Goal: Information Seeking & Learning: Learn about a topic

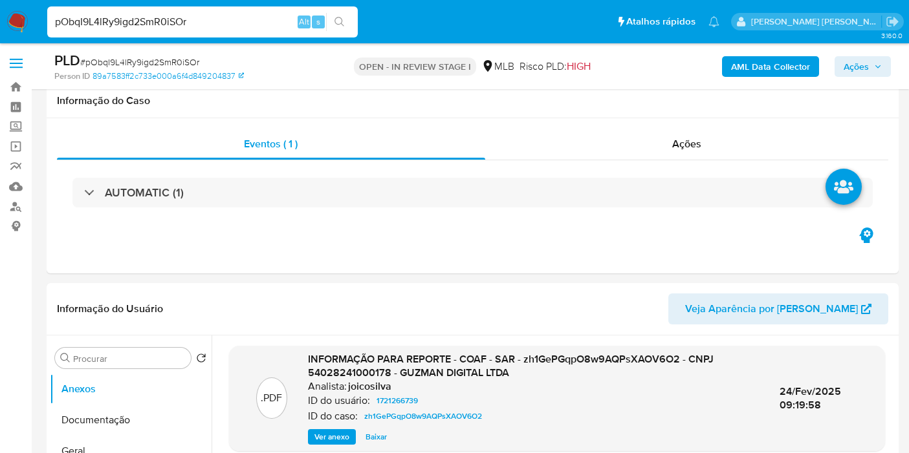
click at [244, 22] on input "pObqI9L4lRy9igd2SmR0iSOr" at bounding box center [202, 22] width 311 height 17
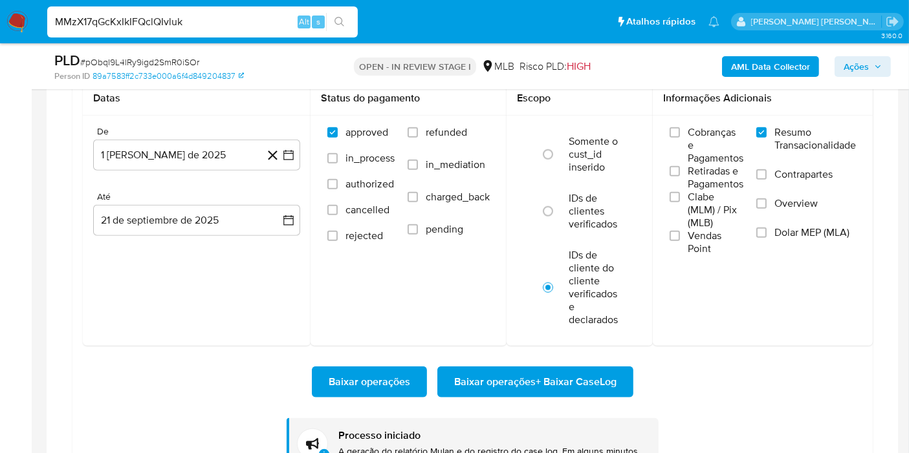
type input "MMzX17qGcKxIkIFQclQIvluk"
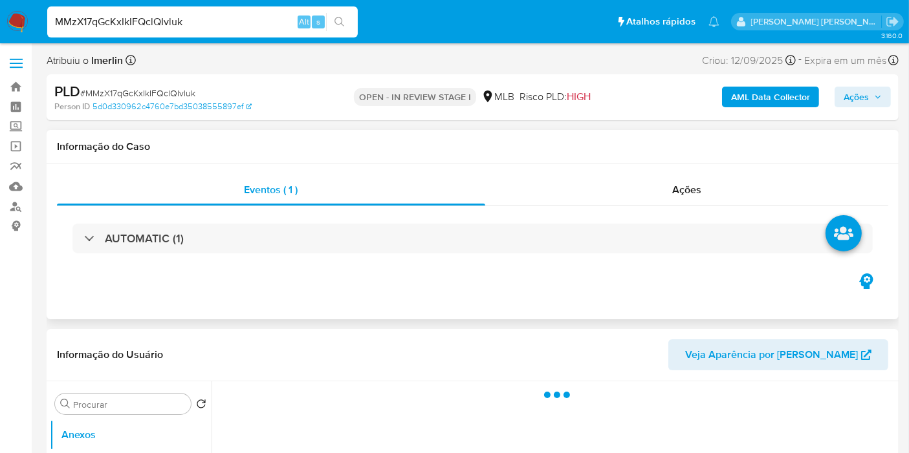
select select "10"
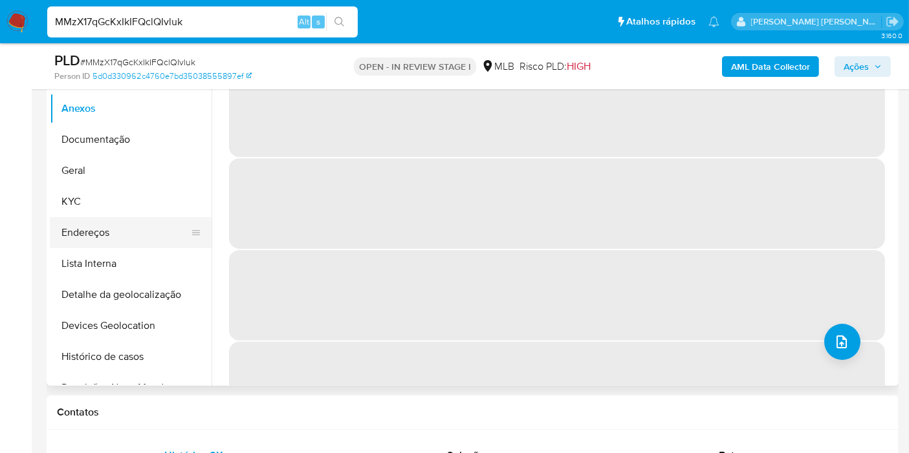
scroll to position [287, 0]
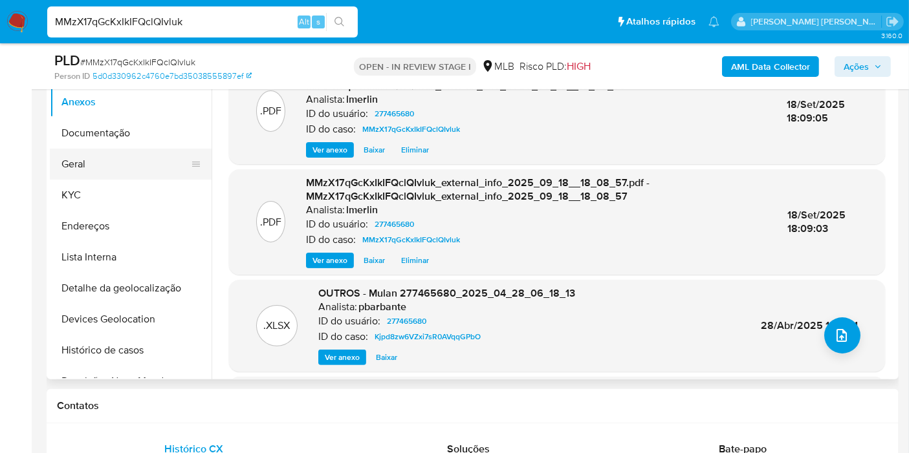
click at [126, 178] on button "Geral" at bounding box center [125, 164] width 151 height 31
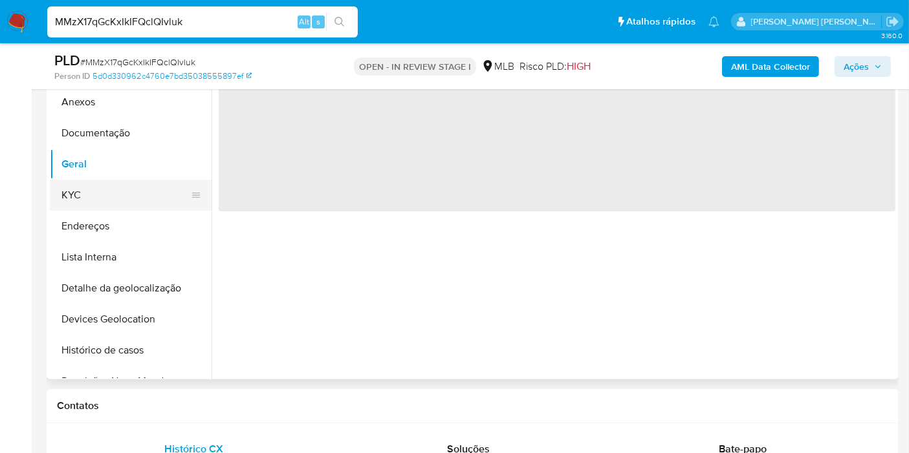
click at [121, 192] on button "KYC" at bounding box center [125, 195] width 151 height 31
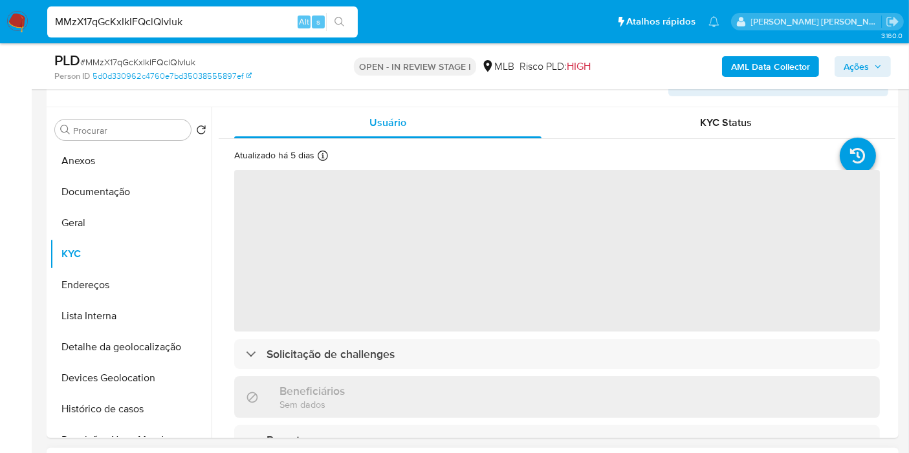
scroll to position [215, 0]
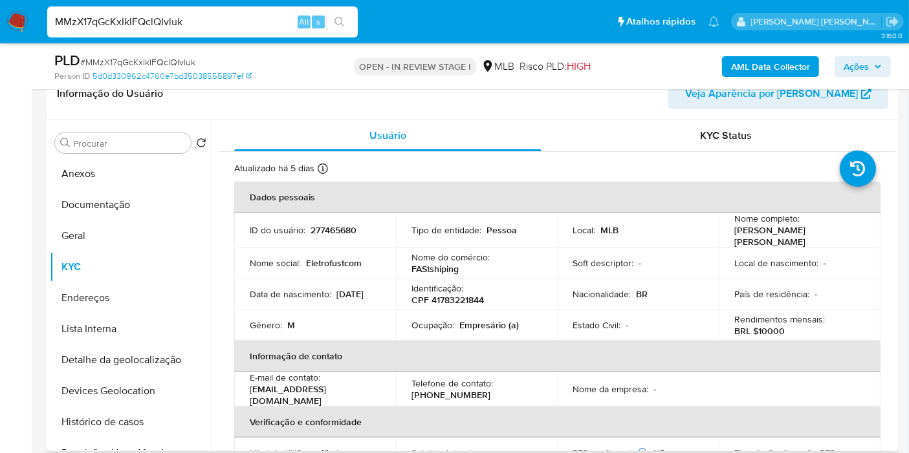
click at [451, 301] on p "CPF 41783221844" at bounding box center [447, 300] width 72 height 12
copy p "41783221844"
click at [116, 414] on button "Histórico de casos" at bounding box center [125, 422] width 151 height 31
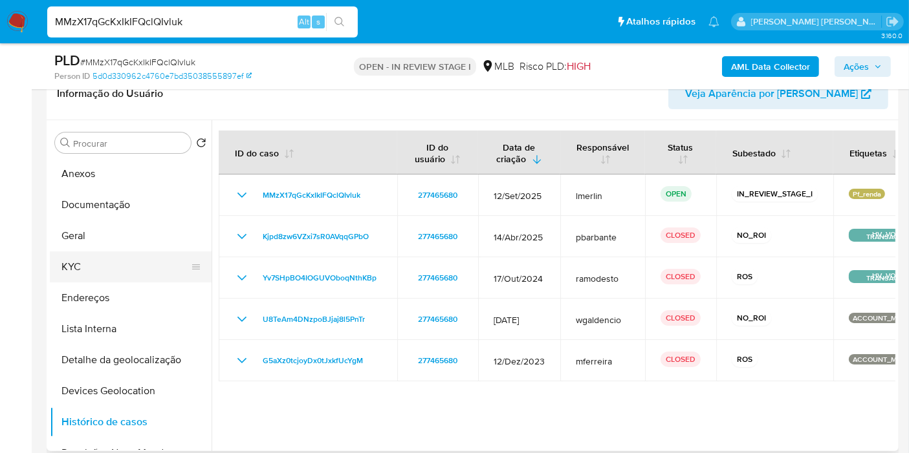
click at [83, 279] on button "KYC" at bounding box center [125, 267] width 151 height 31
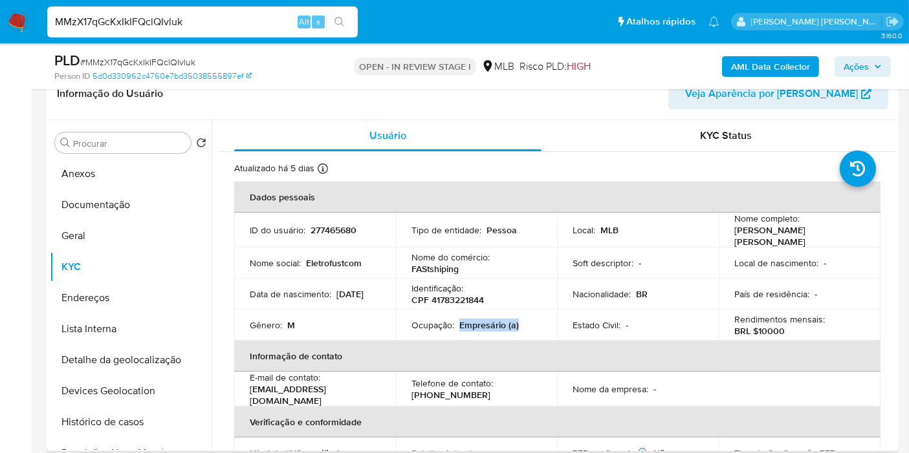
drag, startPoint x: 459, startPoint y: 325, endPoint x: 523, endPoint y: 325, distance: 64.0
click at [523, 325] on div "Ocupação : Empresário (a)" at bounding box center [476, 326] width 131 height 12
copy p "Empresário (a)"
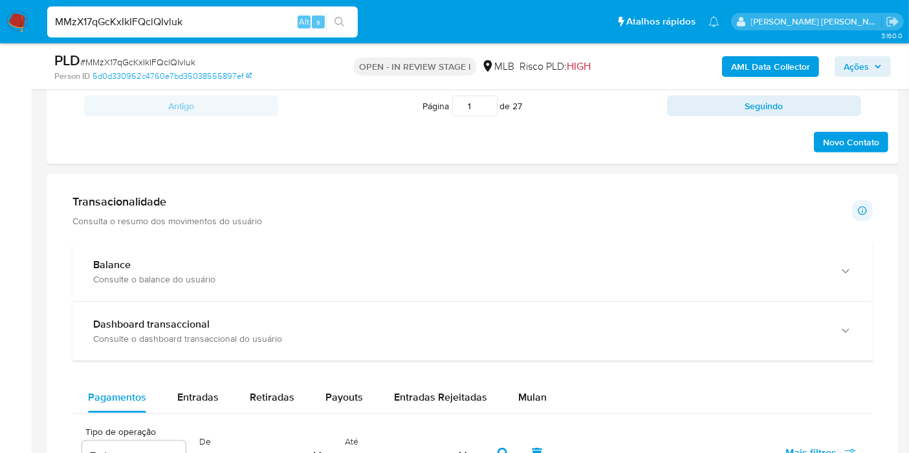
scroll to position [1006, 0]
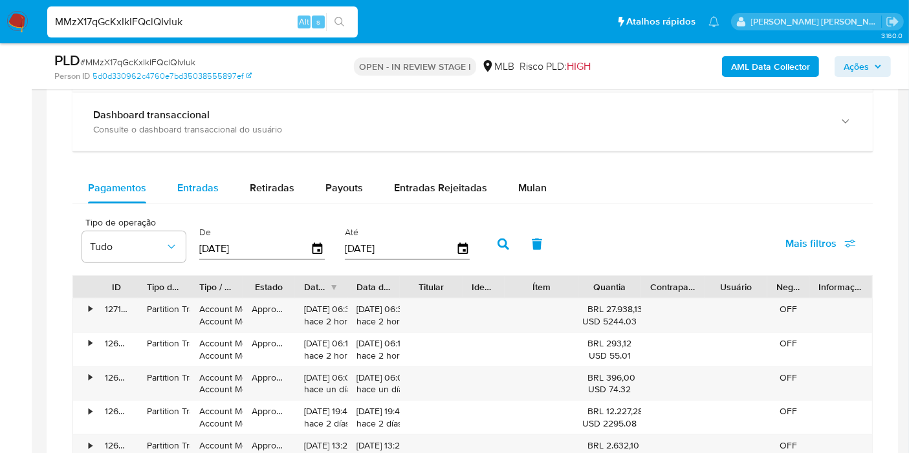
click at [205, 173] on div "Entradas" at bounding box center [197, 188] width 41 height 31
select select "10"
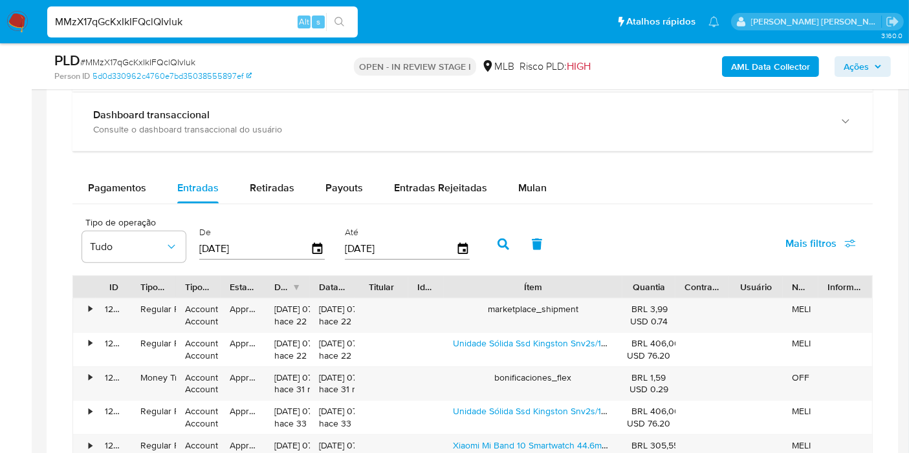
drag, startPoint x: 569, startPoint y: 279, endPoint x: 673, endPoint y: 281, distance: 104.8
click at [673, 281] on div "ID Tipo de operação Tipo / Método Estado Data de criação Data de aprovação Titu…" at bounding box center [472, 287] width 799 height 22
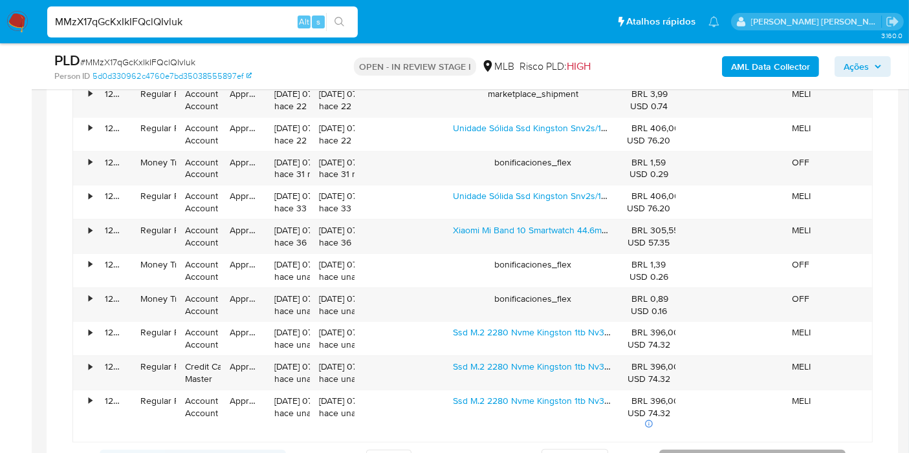
scroll to position [1294, 0]
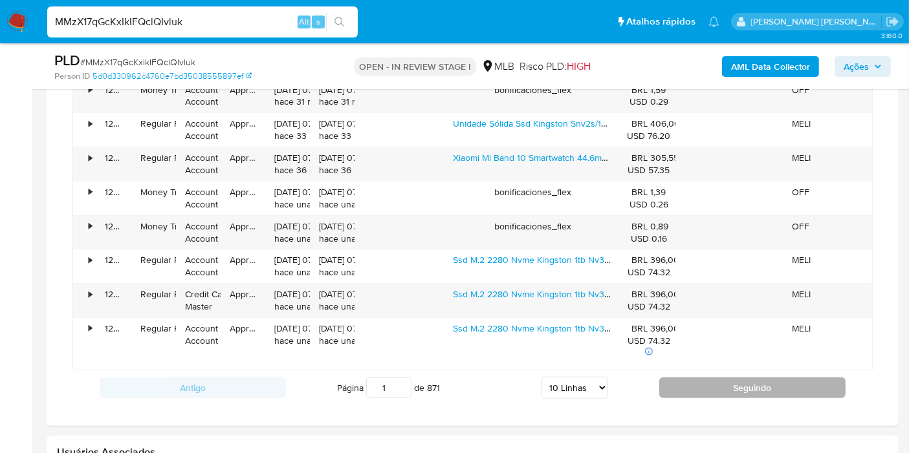
click at [721, 382] on button "Seguindo" at bounding box center [752, 388] width 186 height 21
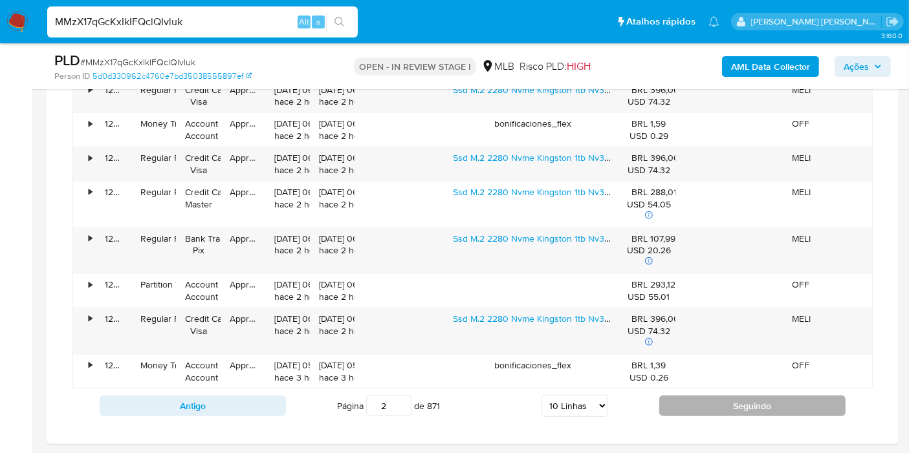
click at [687, 406] on button "Seguindo" at bounding box center [752, 406] width 186 height 21
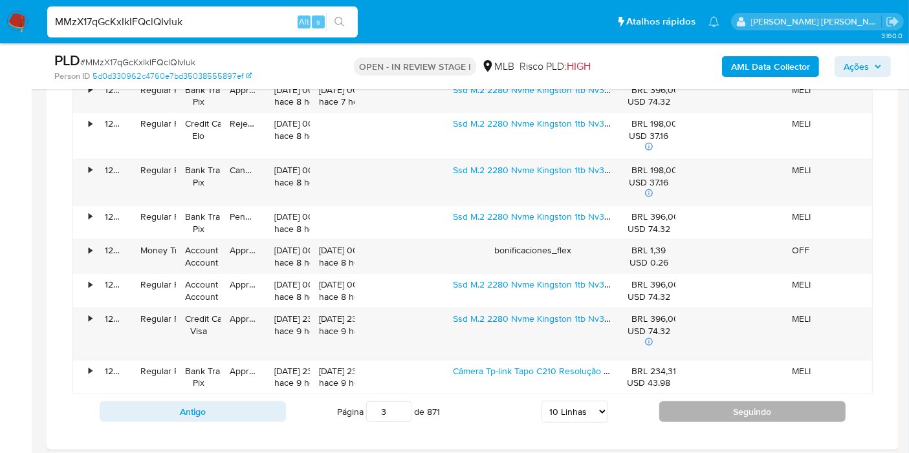
click at [687, 406] on button "Seguindo" at bounding box center [752, 412] width 186 height 21
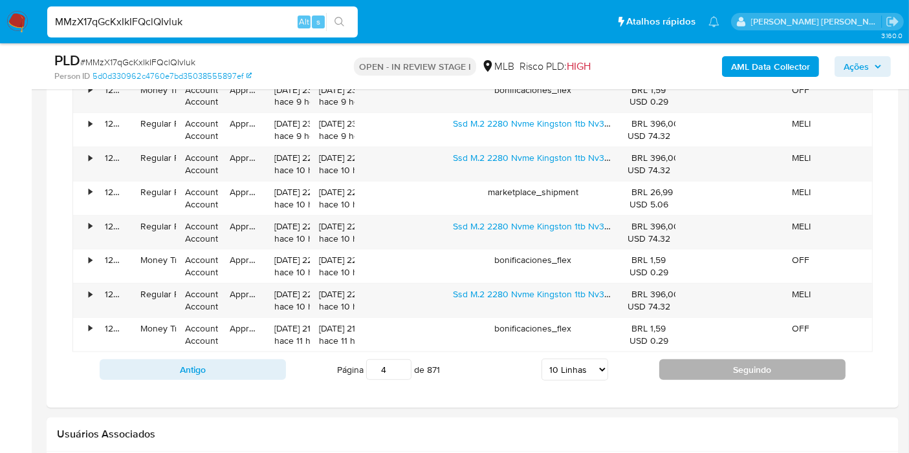
click at [691, 369] on button "Seguindo" at bounding box center [752, 370] width 186 height 21
type input "5"
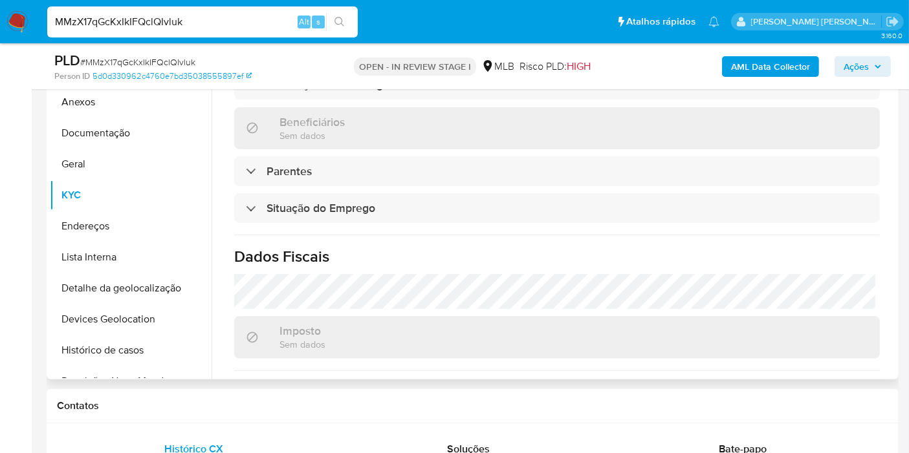
scroll to position [591, 0]
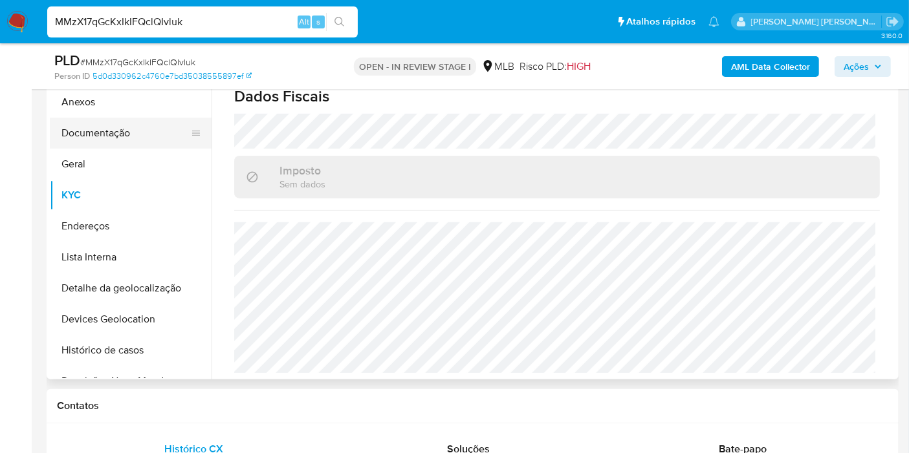
click at [171, 124] on button "Documentação" at bounding box center [125, 133] width 151 height 31
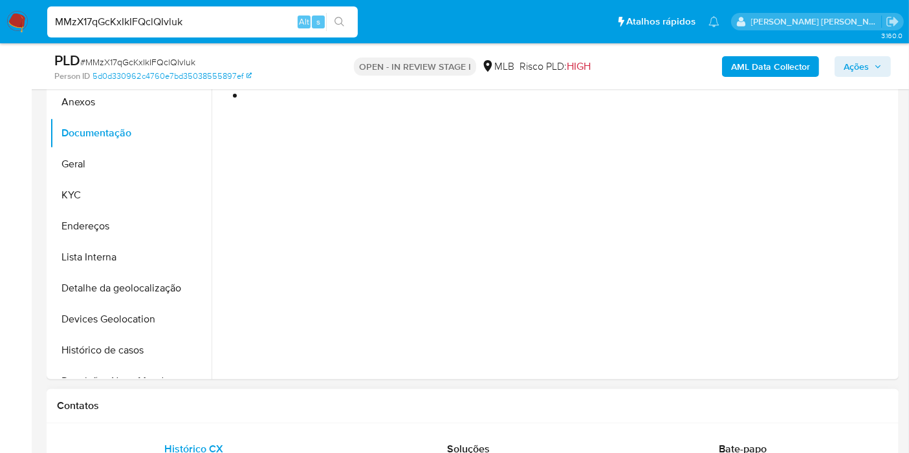
scroll to position [215, 0]
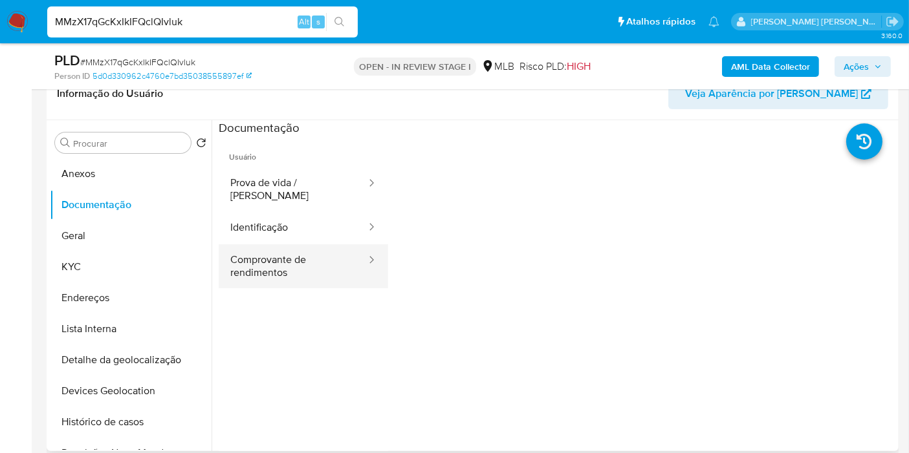
click at [230, 270] on button "Comprovante de rendimentos" at bounding box center [293, 267] width 149 height 44
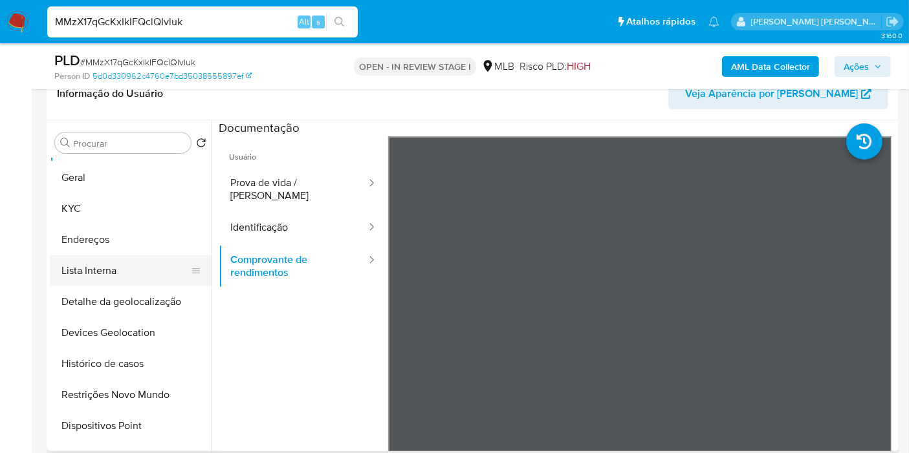
scroll to position [72, 0]
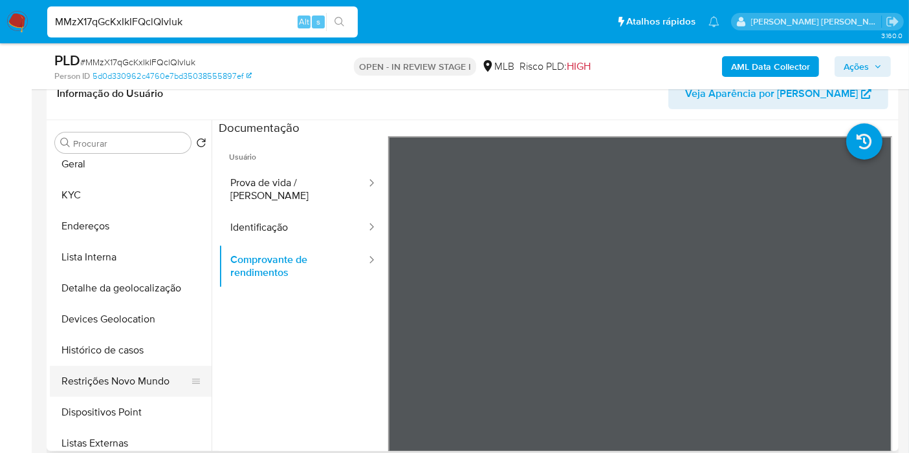
click at [109, 374] on button "Restrições Novo Mundo" at bounding box center [125, 381] width 151 height 31
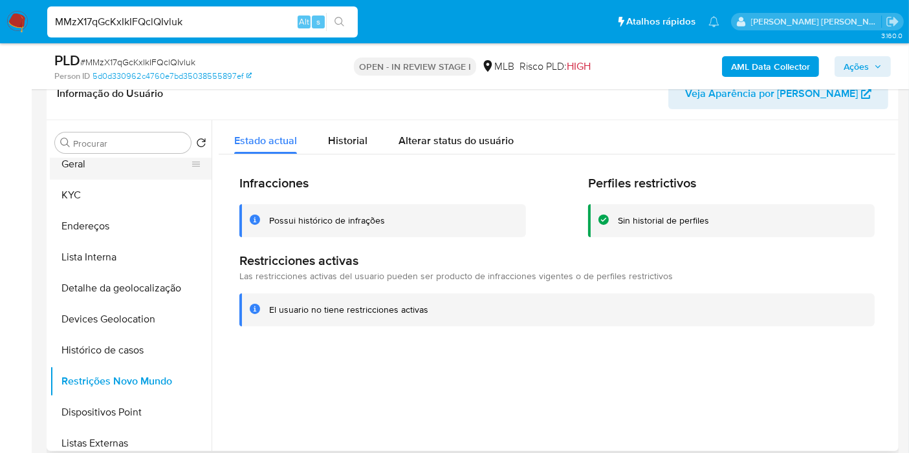
click at [96, 170] on button "Geral" at bounding box center [125, 164] width 151 height 31
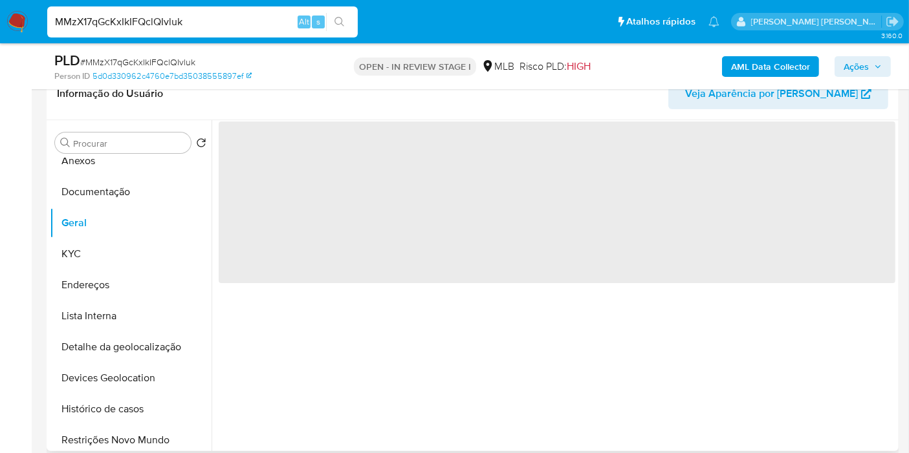
scroll to position [0, 0]
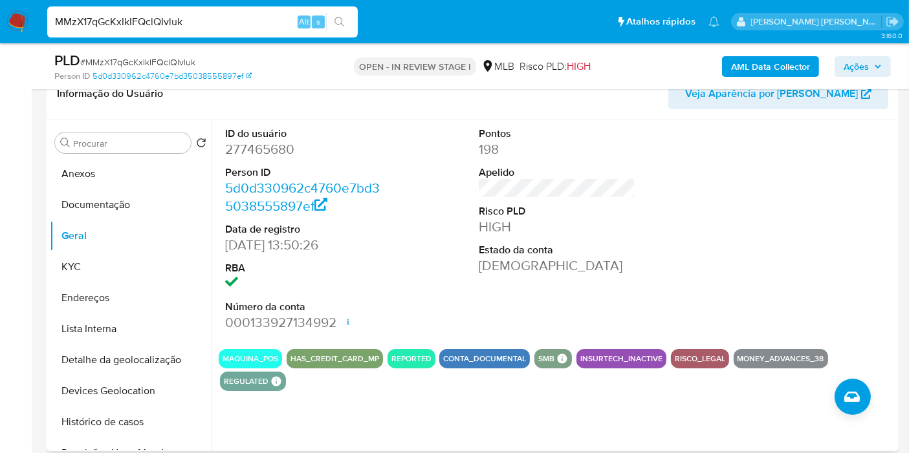
click at [646, 219] on div "ID do usuário 277465680 Person ID 5d0d330962c4760e7bd35038555897ef Data de regi…" at bounding box center [557, 229] width 677 height 219
click at [127, 264] on button "KYC" at bounding box center [125, 267] width 151 height 31
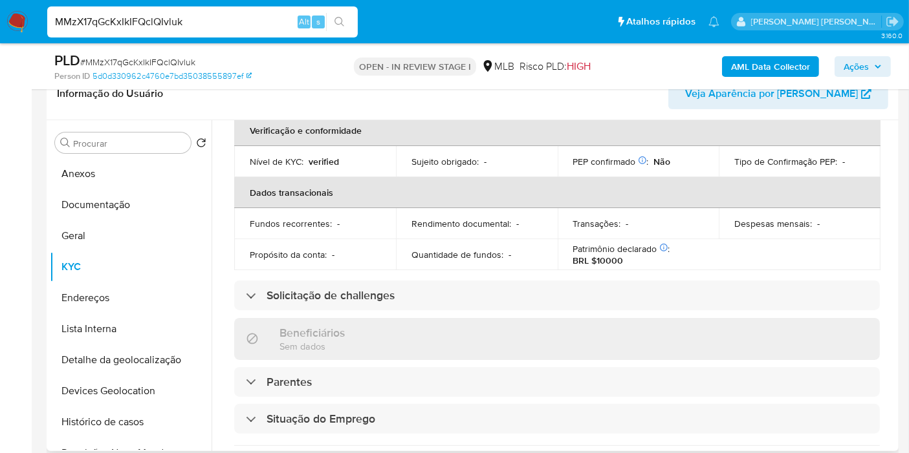
scroll to position [525, 0]
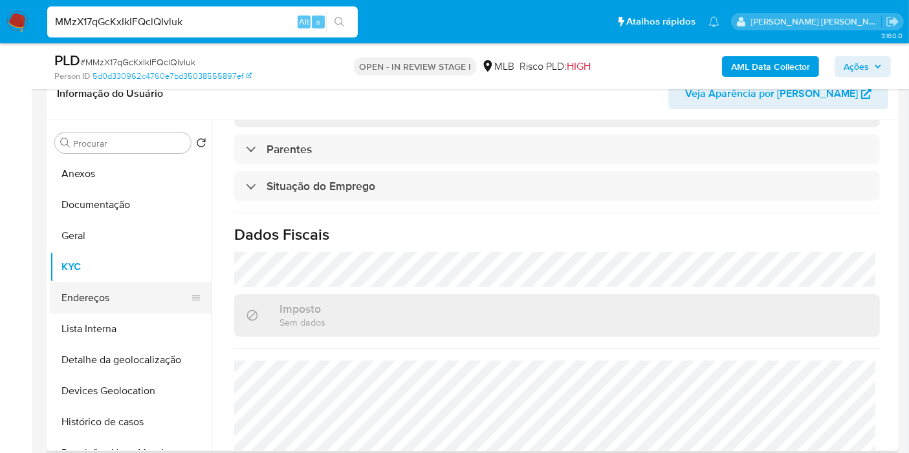
click at [118, 307] on button "Endereços" at bounding box center [125, 298] width 151 height 31
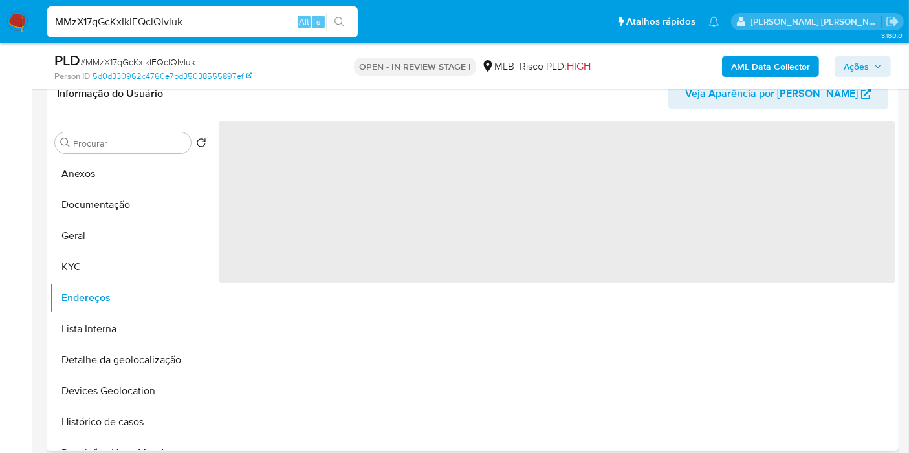
scroll to position [0, 0]
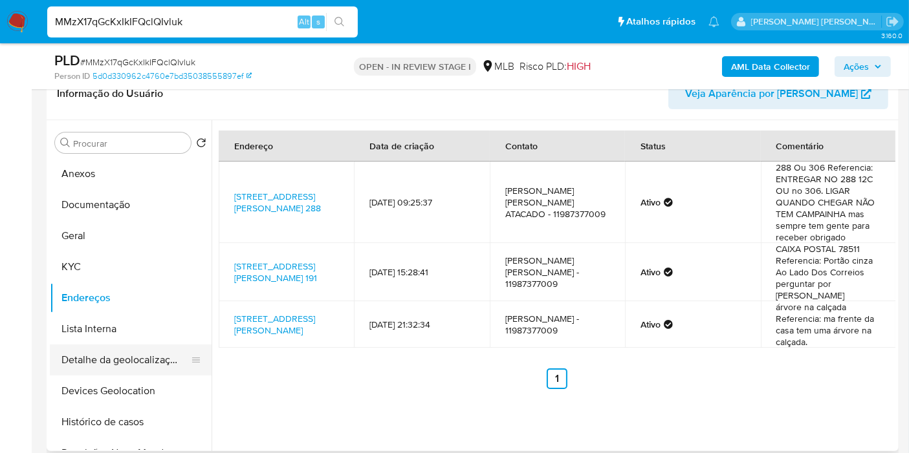
click at [151, 351] on button "Detalhe da geolocalização" at bounding box center [125, 360] width 151 height 31
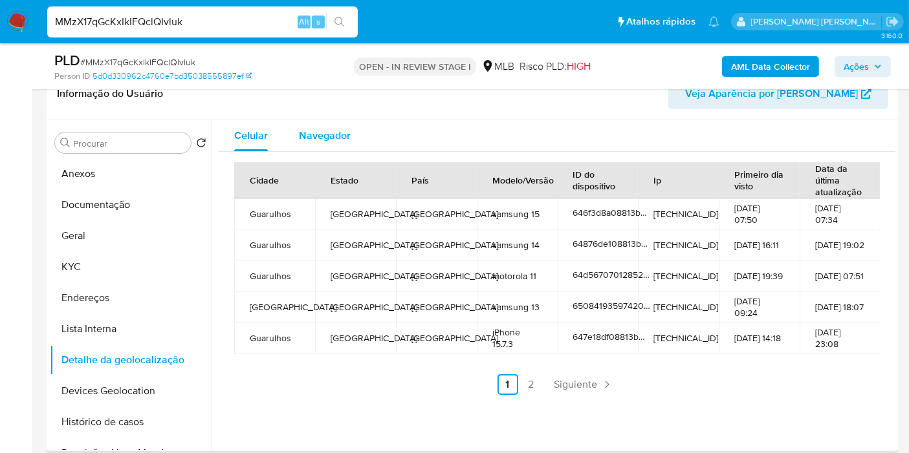
click at [310, 132] on span "Navegador" at bounding box center [325, 135] width 52 height 15
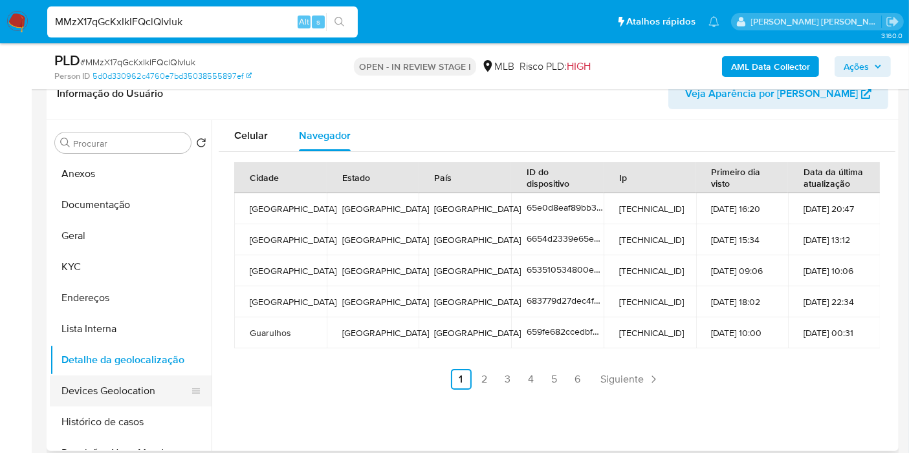
click at [75, 387] on button "Devices Geolocation" at bounding box center [125, 391] width 151 height 31
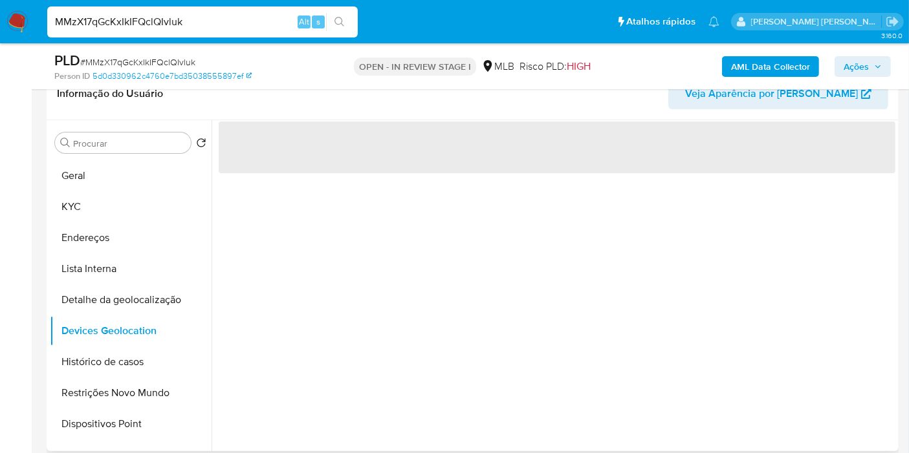
scroll to position [144, 0]
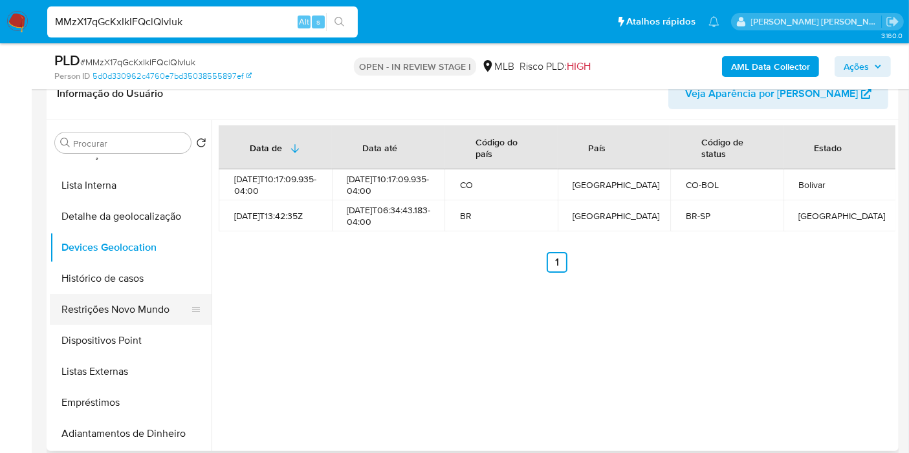
click at [142, 319] on button "Restrições Novo Mundo" at bounding box center [125, 309] width 151 height 31
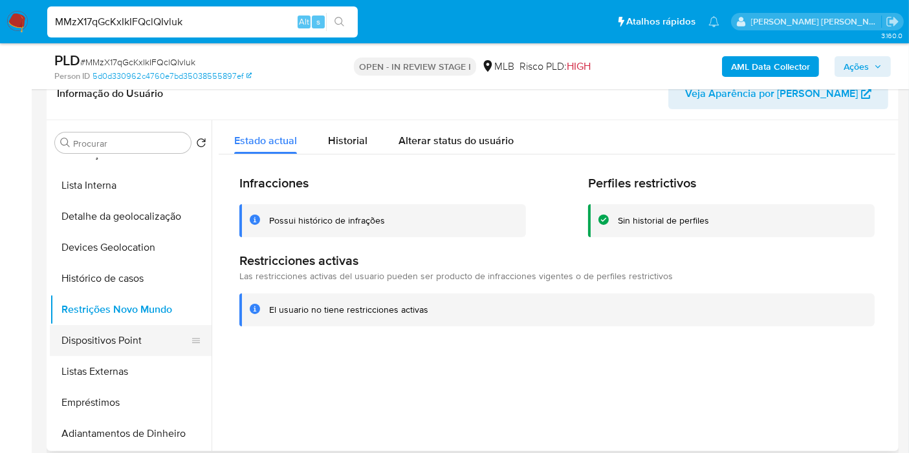
click at [131, 336] on button "Dispositivos Point" at bounding box center [125, 340] width 151 height 31
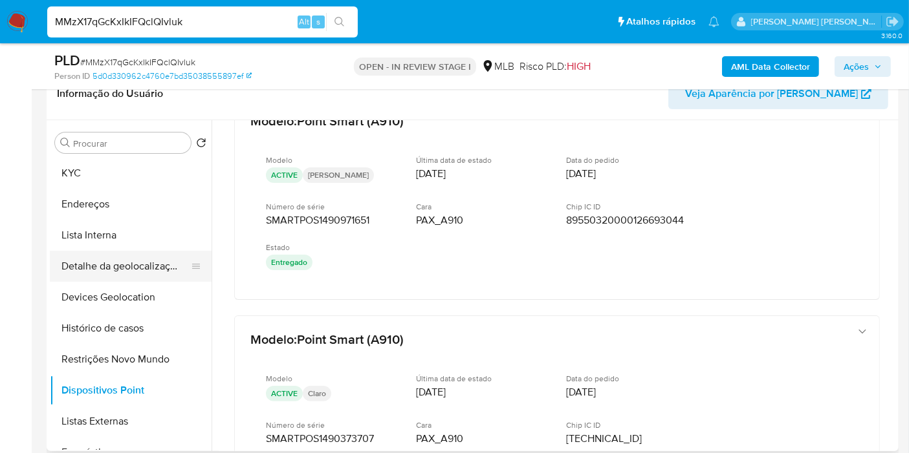
scroll to position [72, 0]
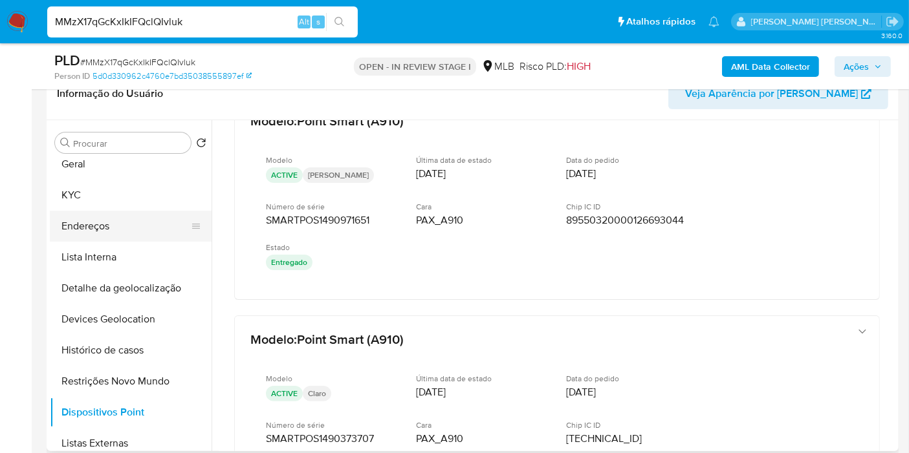
click at [120, 233] on button "Endereços" at bounding box center [125, 226] width 151 height 31
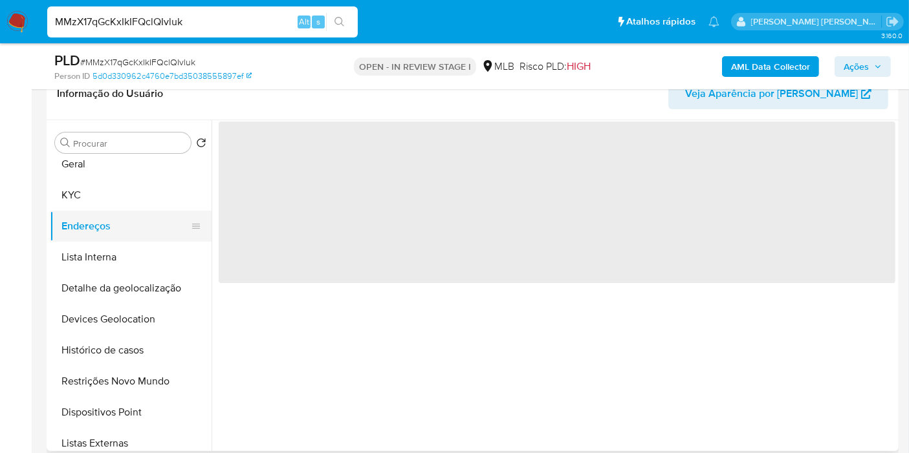
scroll to position [0, 0]
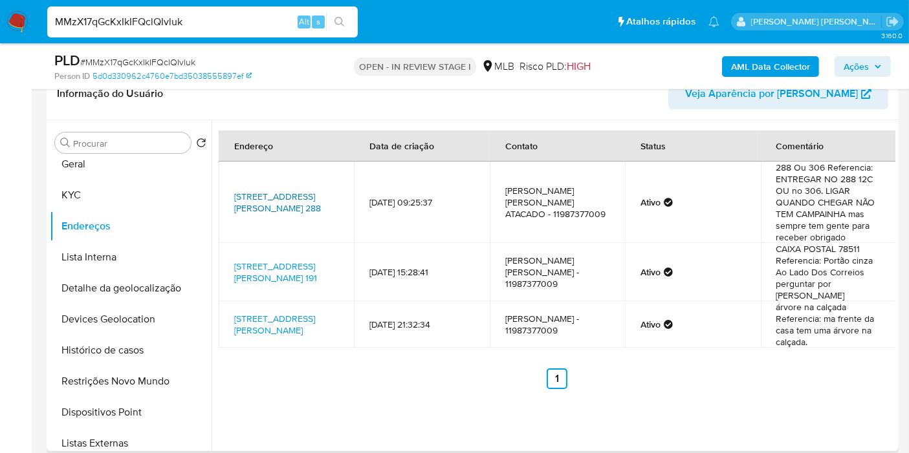
click at [301, 190] on link "Parque Dom Pedro Ii 288, São Paulo, São Paulo, 01022050, Brasil 288" at bounding box center [277, 202] width 87 height 25
click at [107, 211] on button "Endereços" at bounding box center [125, 226] width 151 height 31
click at [104, 175] on button "Geral" at bounding box center [125, 164] width 151 height 31
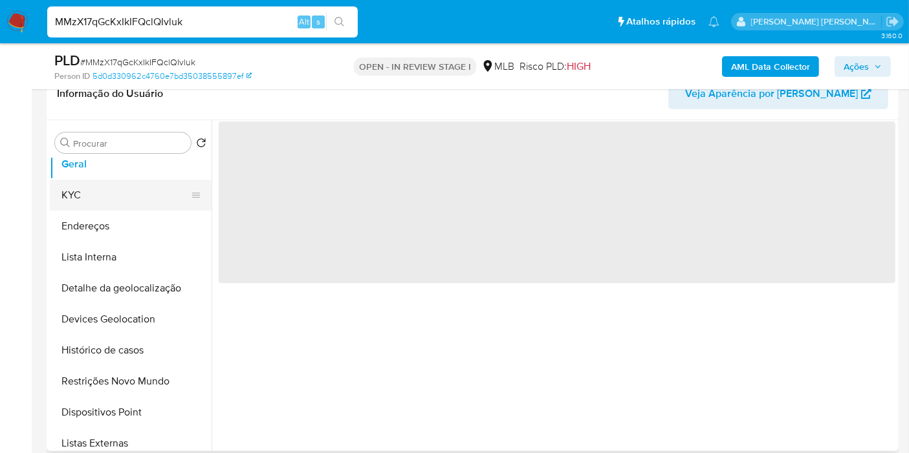
click at [108, 204] on button "KYC" at bounding box center [125, 195] width 151 height 31
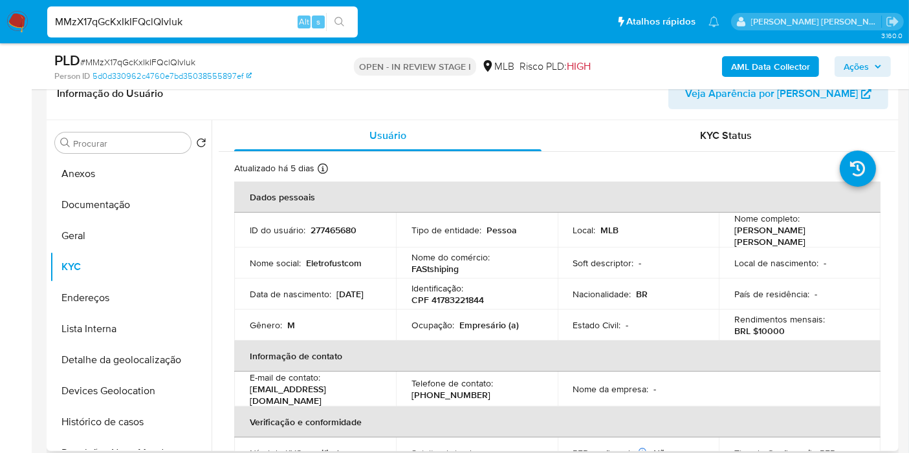
click at [470, 300] on p "CPF 41783221844" at bounding box center [447, 300] width 72 height 12
click at [469, 300] on p "CPF 41783221844" at bounding box center [447, 300] width 72 height 12
copy p "41783221844"
click at [139, 411] on button "Histórico de casos" at bounding box center [125, 422] width 151 height 31
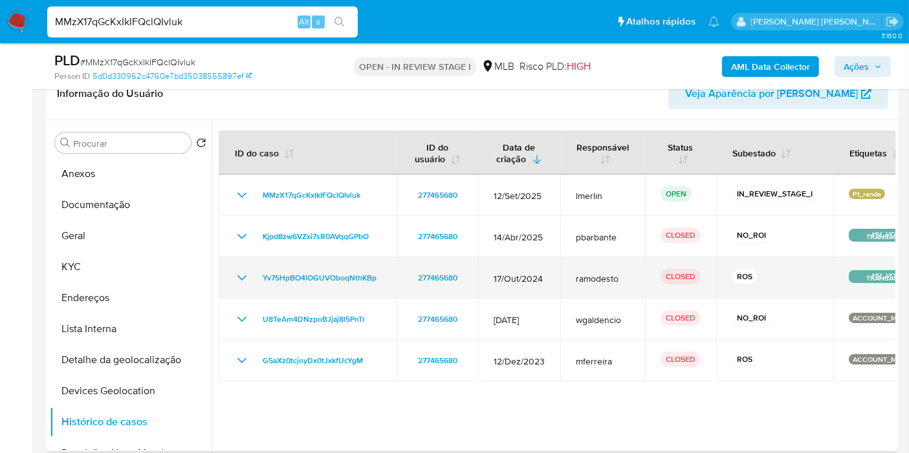
click at [242, 274] on icon "Mostrar/Ocultar" at bounding box center [242, 278] width 16 height 16
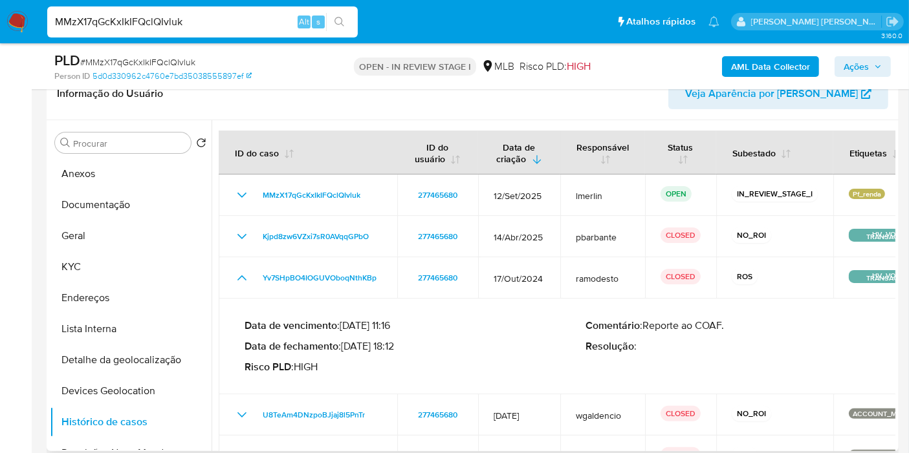
drag, startPoint x: 385, startPoint y: 344, endPoint x: 346, endPoint y: 345, distance: 38.8
click at [346, 345] on p "Data de fechamento : 25/11/2024 18:12" at bounding box center [416, 346] width 342 height 13
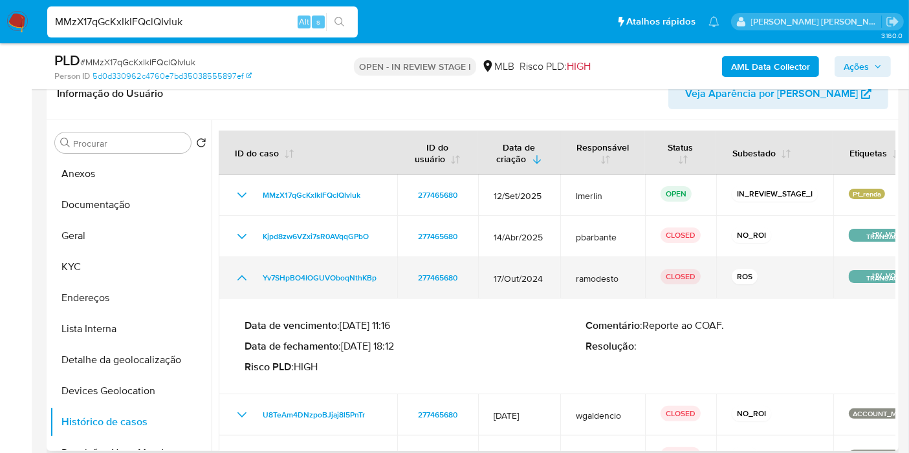
click at [242, 278] on icon "Mostrar/Ocultar" at bounding box center [242, 278] width 16 height 16
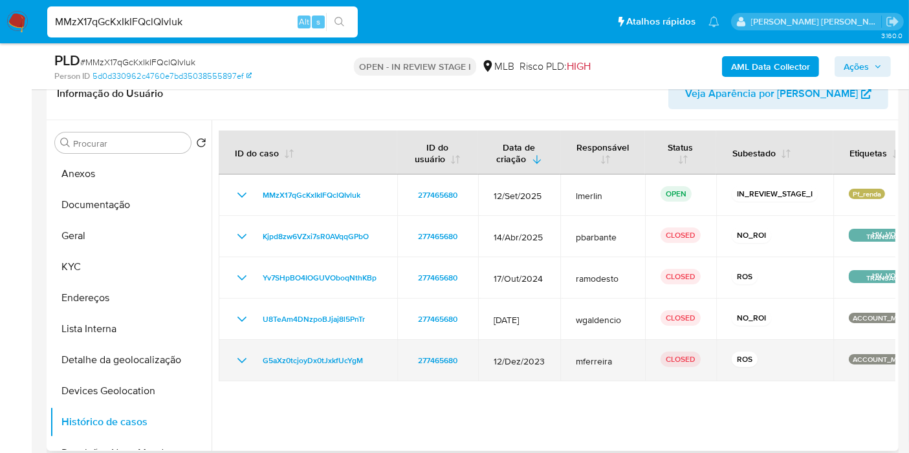
click at [232, 355] on td "G5aXz0tcjoyDx0tJxkfUcYgM" at bounding box center [308, 360] width 179 height 41
click at [235, 358] on icon "Mostrar/Ocultar" at bounding box center [242, 361] width 16 height 16
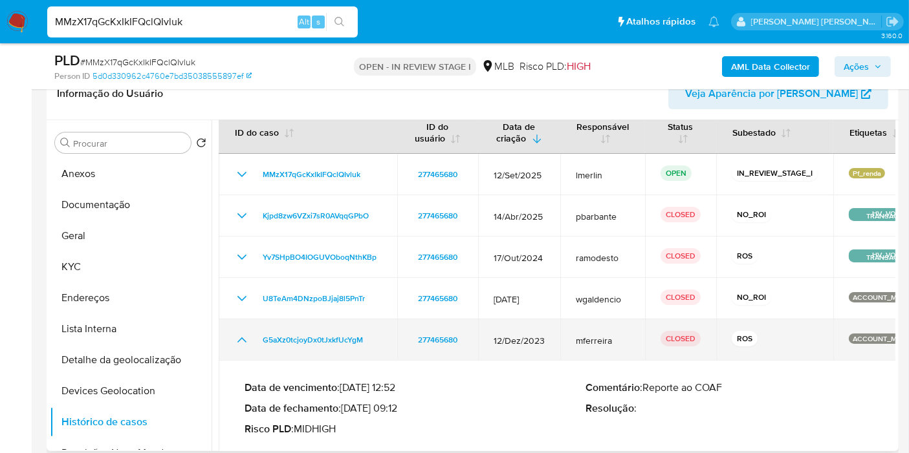
scroll to position [32, 0]
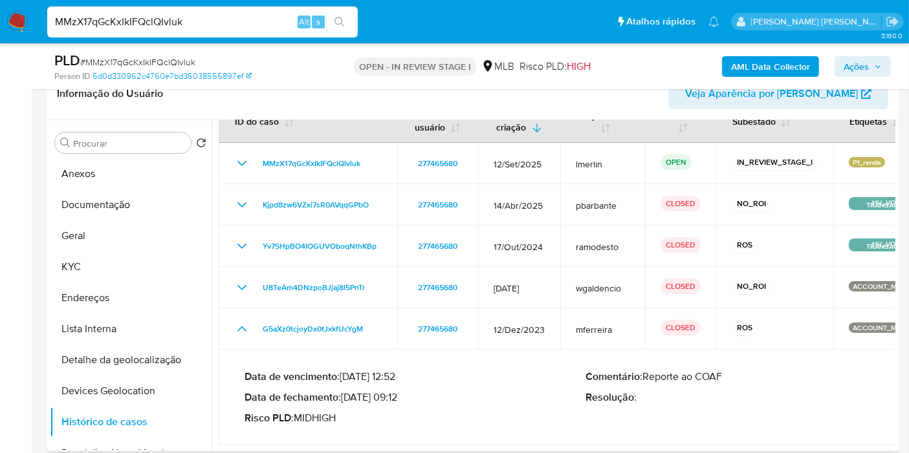
drag, startPoint x: 362, startPoint y: 400, endPoint x: 347, endPoint y: 397, distance: 15.7
click at [347, 397] on p "Data de fechamento : 23/01/2024 09:12" at bounding box center [416, 397] width 342 height 13
click at [121, 171] on button "Anexos" at bounding box center [125, 173] width 151 height 31
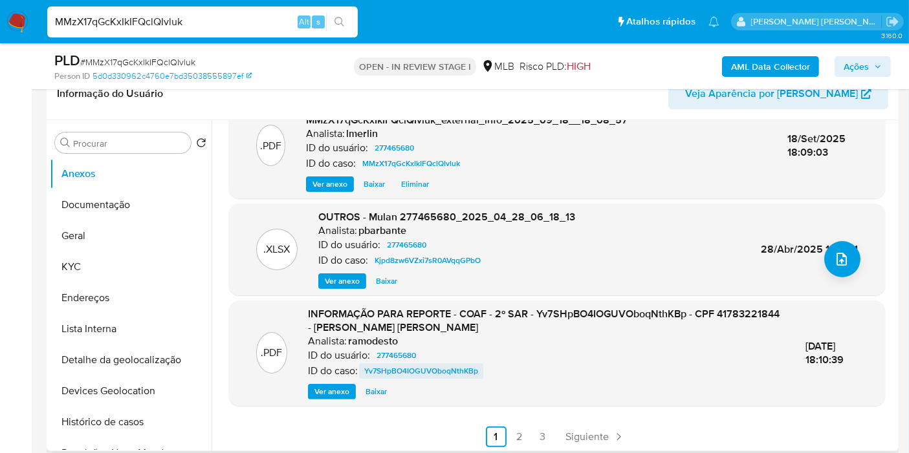
scroll to position [151, 0]
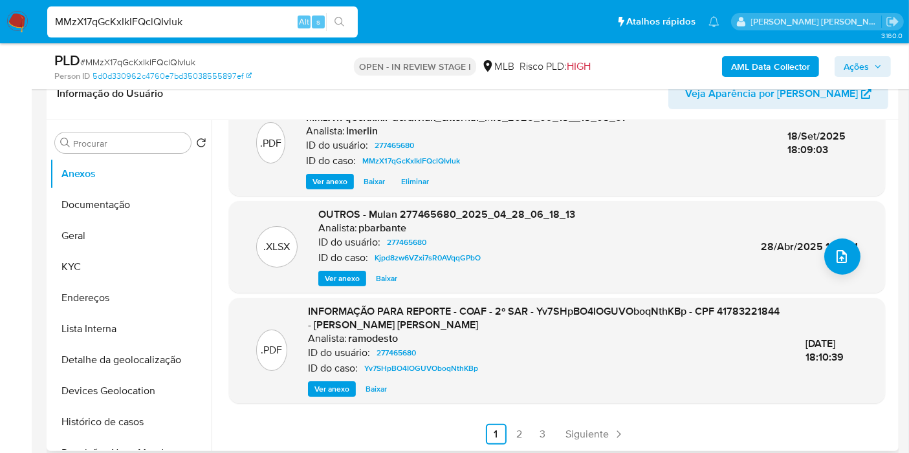
click at [338, 387] on span "Ver anexo" at bounding box center [331, 389] width 35 height 13
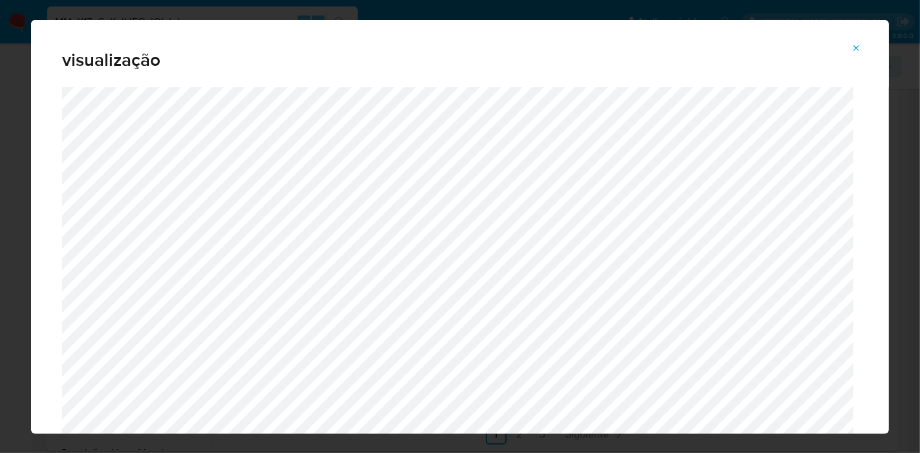
click at [860, 49] on icon "Attachment preview" at bounding box center [856, 48] width 10 height 10
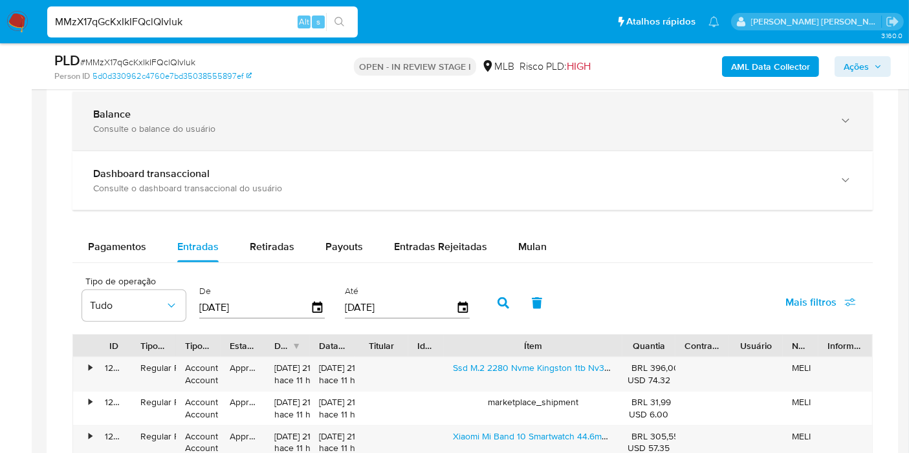
scroll to position [1006, 0]
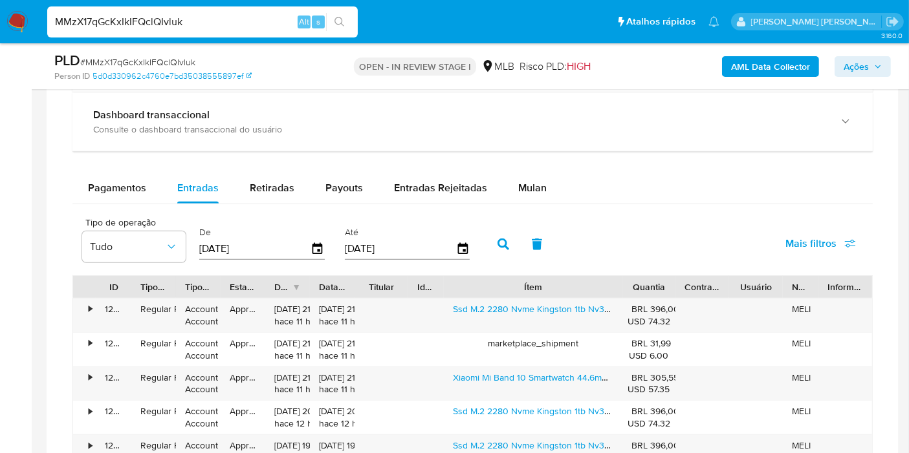
click at [817, 245] on span "Mais filtros" at bounding box center [810, 243] width 51 height 31
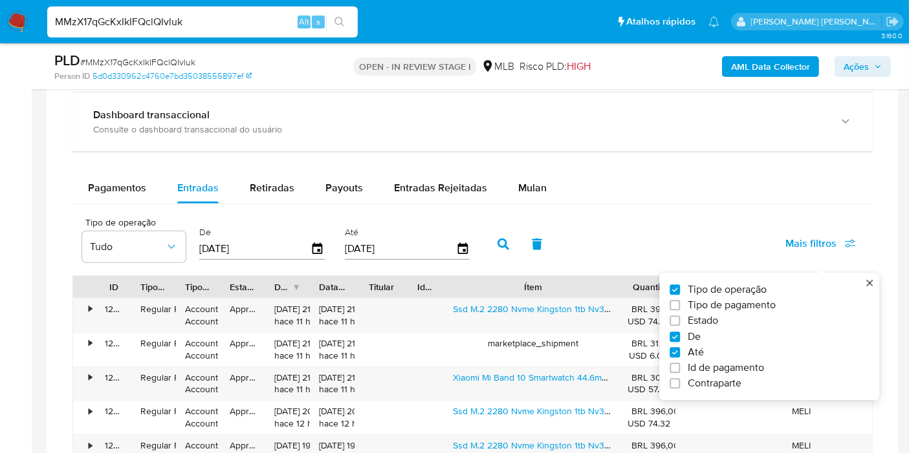
click at [736, 362] on span "Id de pagamento" at bounding box center [726, 368] width 76 height 13
click at [680, 364] on input "Id de pagamento" at bounding box center [675, 369] width 10 height 10
checkbox input "true"
click at [552, 245] on input "number" at bounding box center [549, 247] width 127 height 17
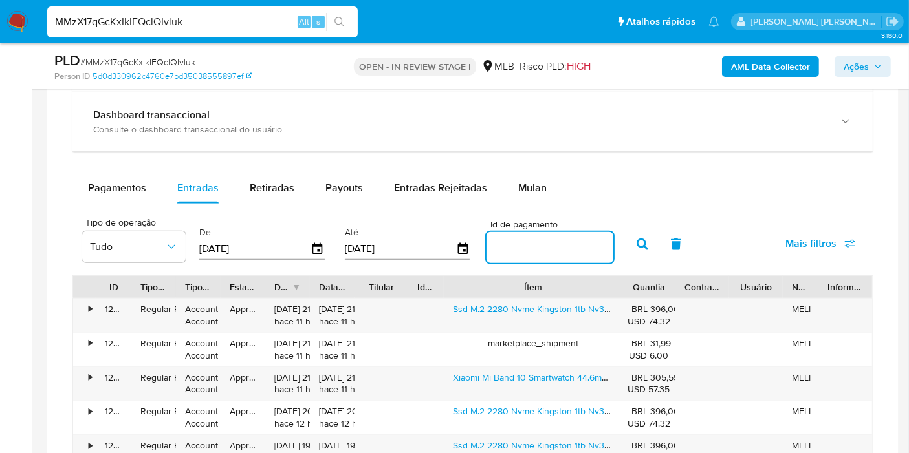
paste input "126998573576"
type input "126998573576"
click at [637, 240] on icon "button" at bounding box center [643, 245] width 12 height 12
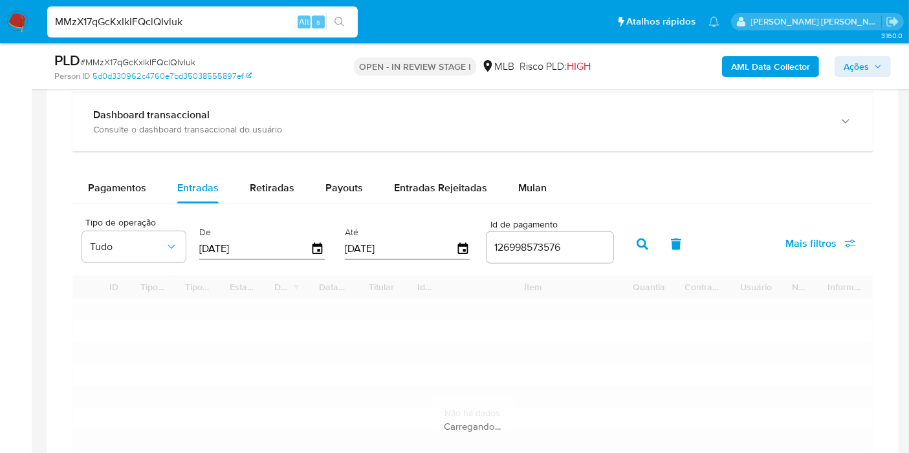
type input "1"
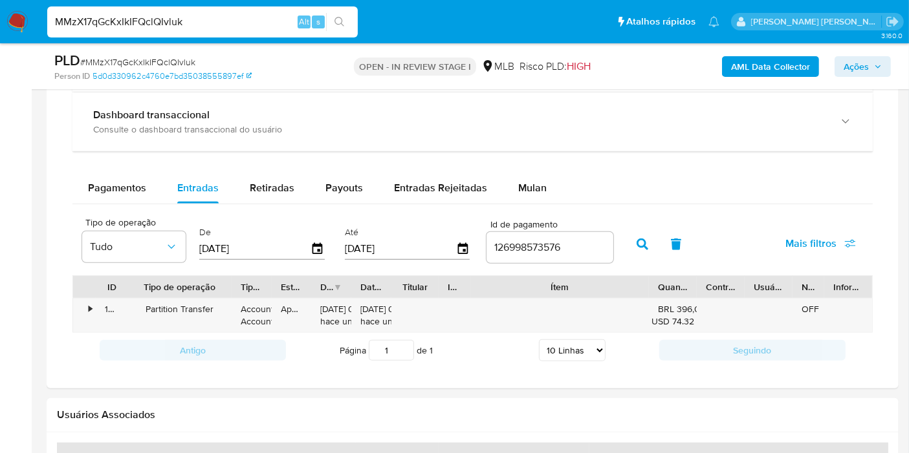
drag, startPoint x: 180, startPoint y: 286, endPoint x: 239, endPoint y: 283, distance: 58.9
click at [239, 283] on div at bounding box center [231, 287] width 23 height 22
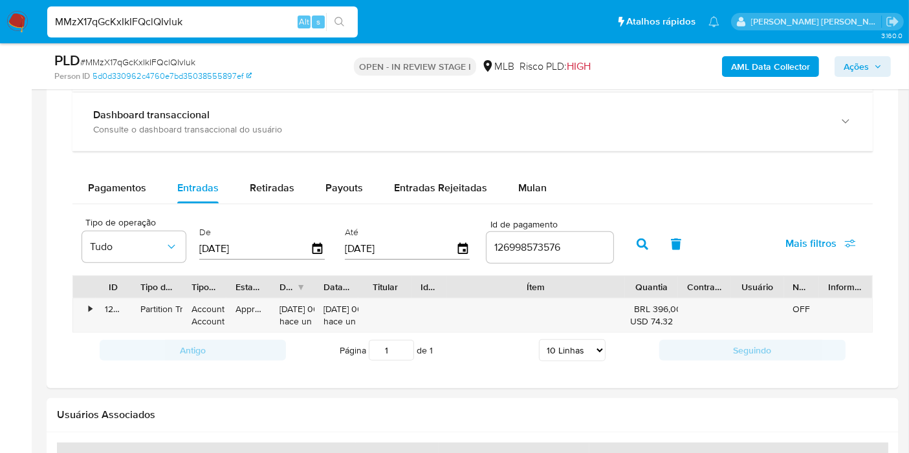
drag, startPoint x: 224, startPoint y: 283, endPoint x: 171, endPoint y: 278, distance: 53.3
click at [171, 278] on div at bounding box center [182, 287] width 23 height 22
drag, startPoint x: 679, startPoint y: 283, endPoint x: 697, endPoint y: 279, distance: 18.5
click at [697, 279] on div at bounding box center [684, 287] width 23 height 22
drag, startPoint x: 732, startPoint y: 279, endPoint x: 717, endPoint y: 274, distance: 15.6
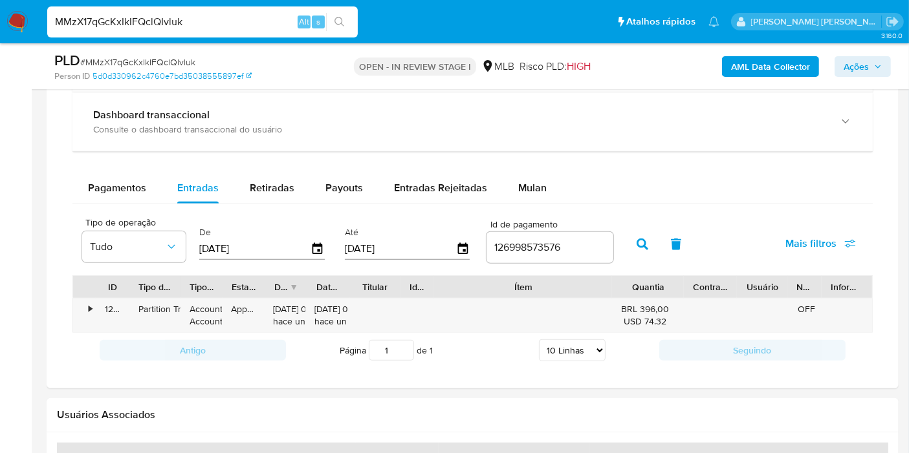
click at [717, 276] on div "Contraparte" at bounding box center [710, 287] width 53 height 22
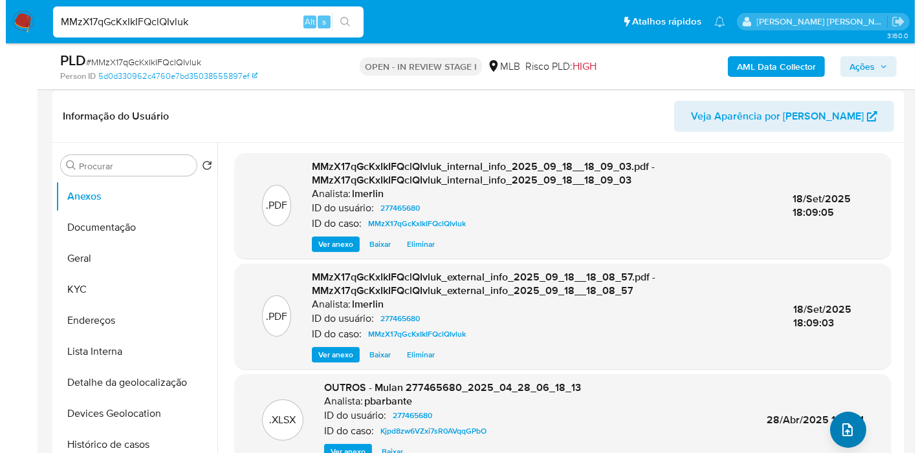
scroll to position [215, 0]
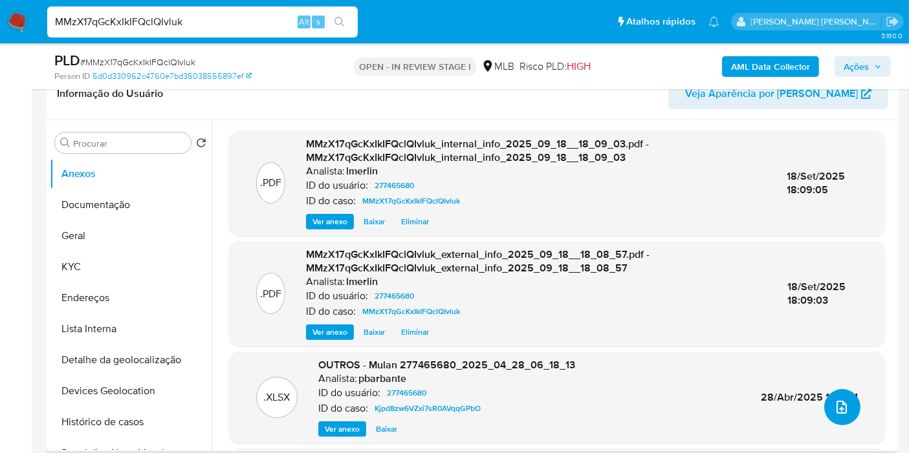
click at [842, 409] on icon "upload-file" at bounding box center [842, 408] width 16 height 16
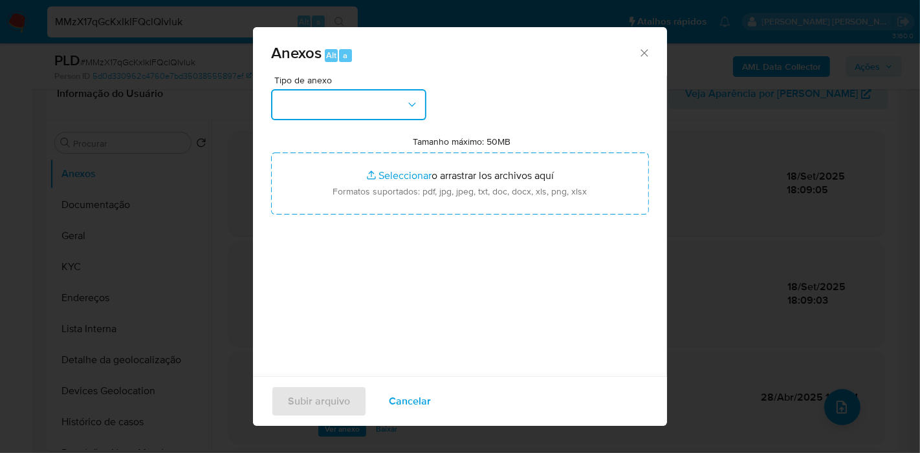
click at [327, 111] on button "button" at bounding box center [348, 104] width 155 height 31
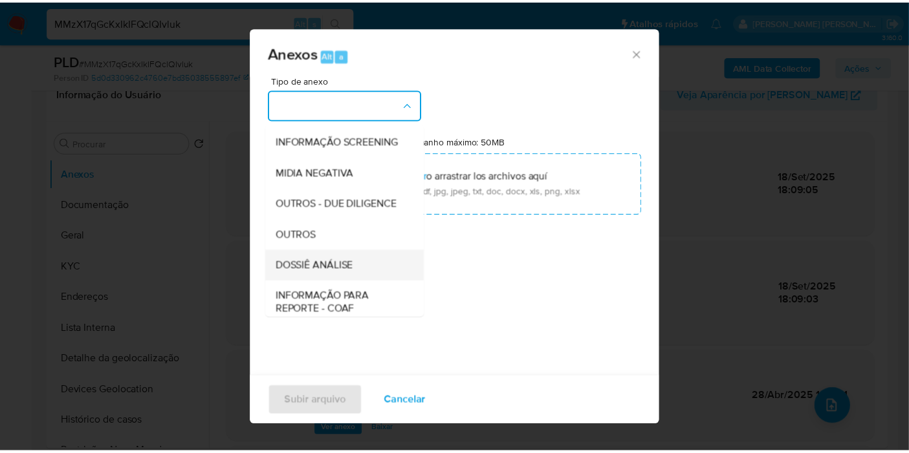
scroll to position [144, 0]
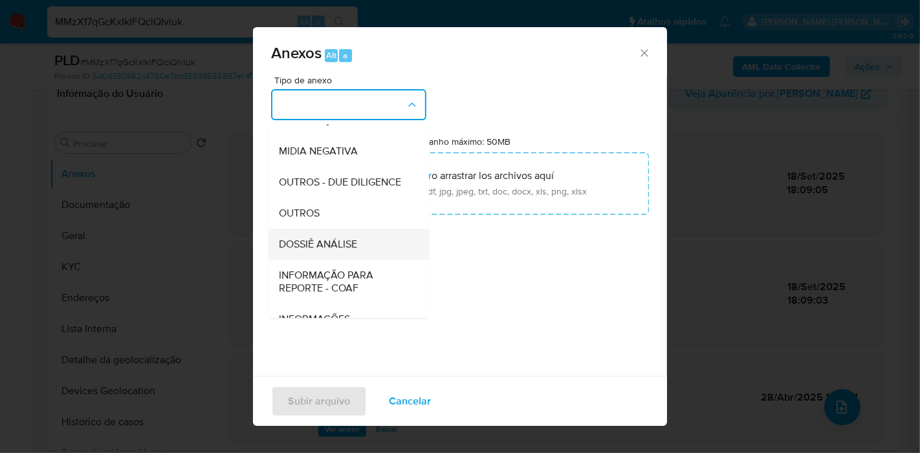
click at [345, 260] on div "DOSSIÊ ANÁLISE" at bounding box center [345, 244] width 132 height 31
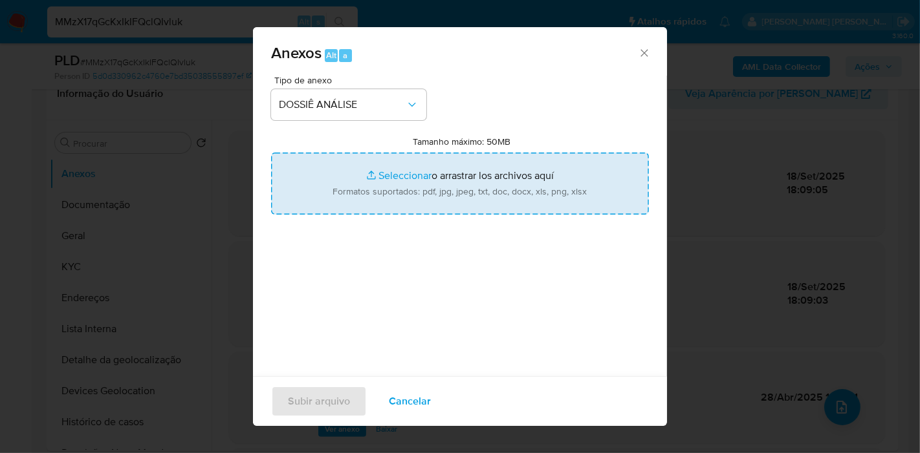
click at [428, 212] on input "Tamanho máximo: 50MB Seleccionar archivos" at bounding box center [460, 184] width 378 height 62
type input "C:\fakepath\3º SAR - XXX - CPF 41783221844 - MARCOS VINICIUS SOARES DA SILVA.pdf"
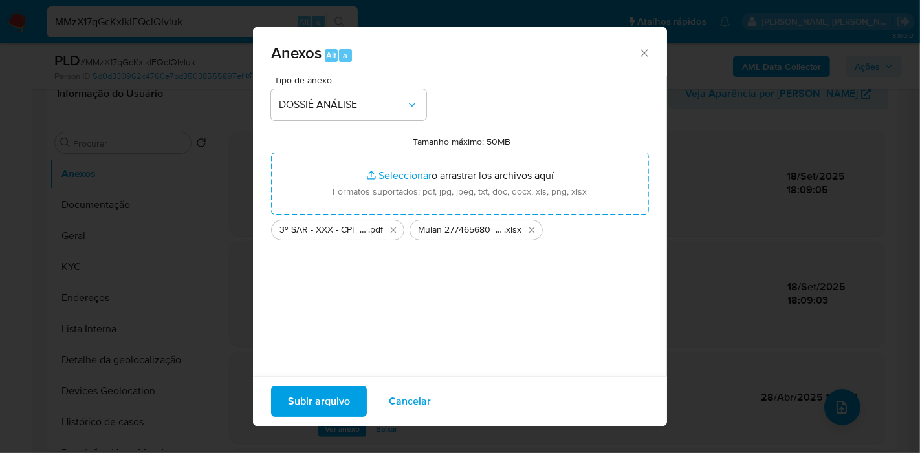
click at [338, 398] on span "Subir arquivo" at bounding box center [319, 402] width 62 height 28
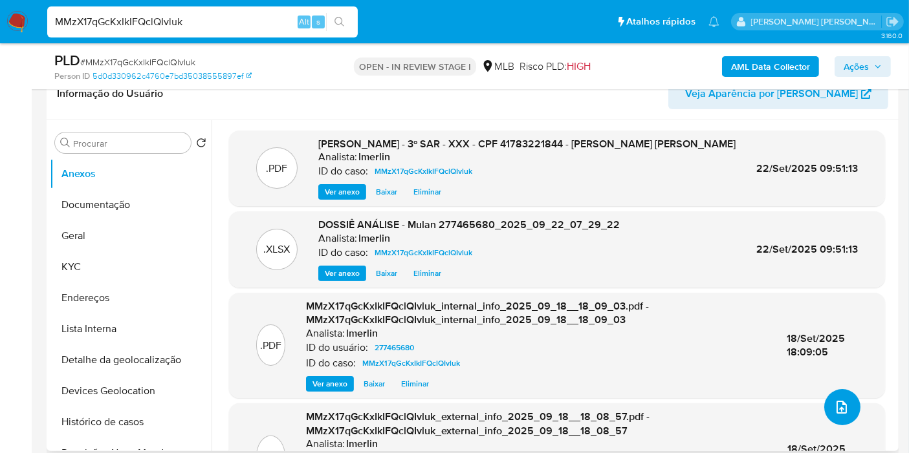
scroll to position [0, 0]
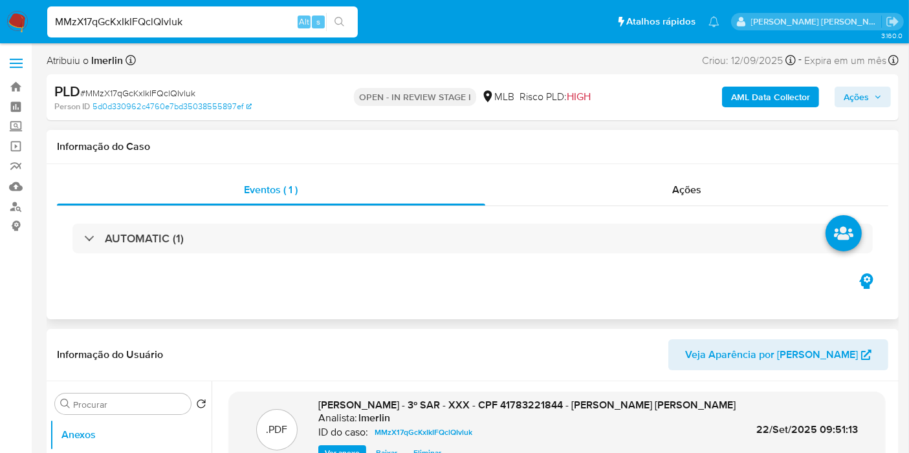
click at [740, 206] on div "AUTOMATIC (1)" at bounding box center [472, 238] width 831 height 65
click at [765, 189] on div "Ações" at bounding box center [687, 190] width 404 height 31
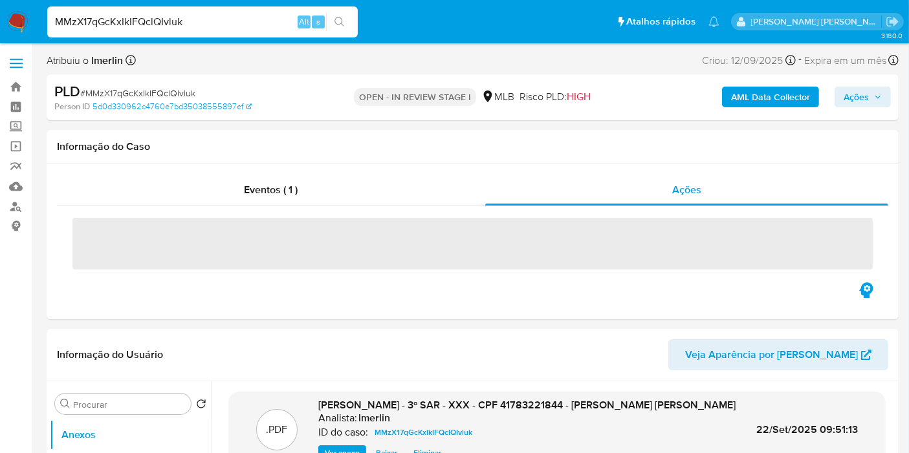
click at [870, 98] on span "Ações" at bounding box center [863, 97] width 38 height 18
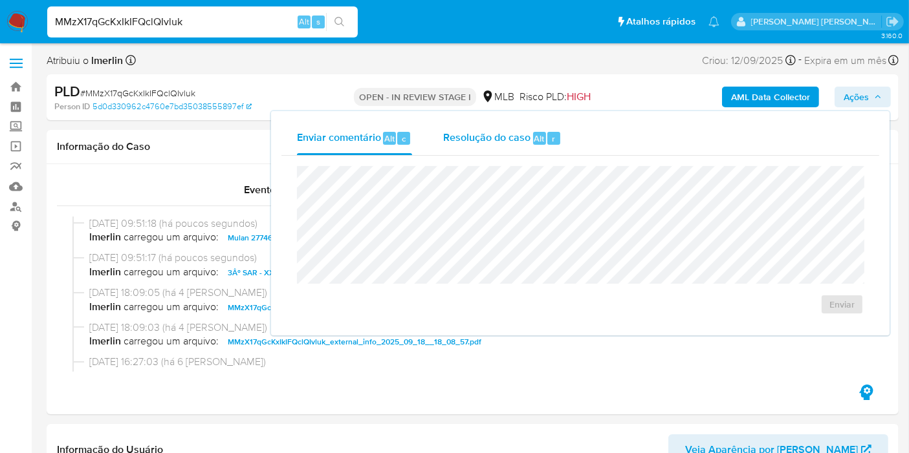
click at [499, 147] on div "Resolução do caso Alt r" at bounding box center [502, 139] width 118 height 34
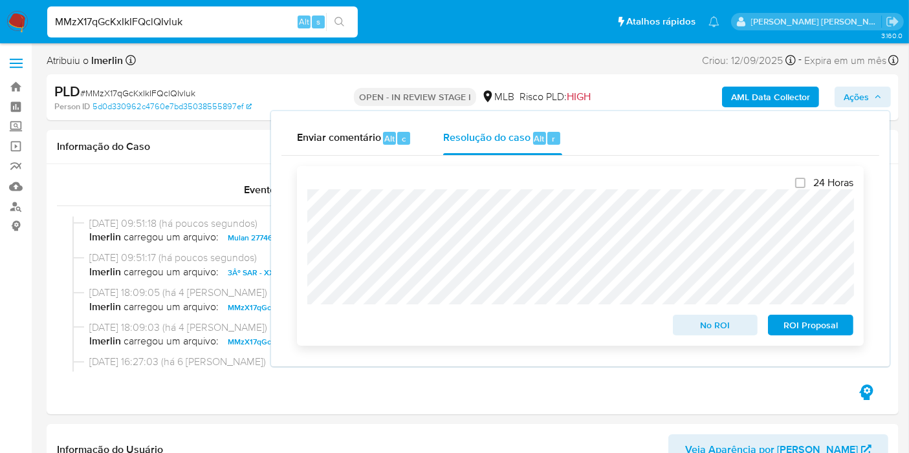
click at [800, 329] on span "ROI Proposal" at bounding box center [810, 325] width 67 height 18
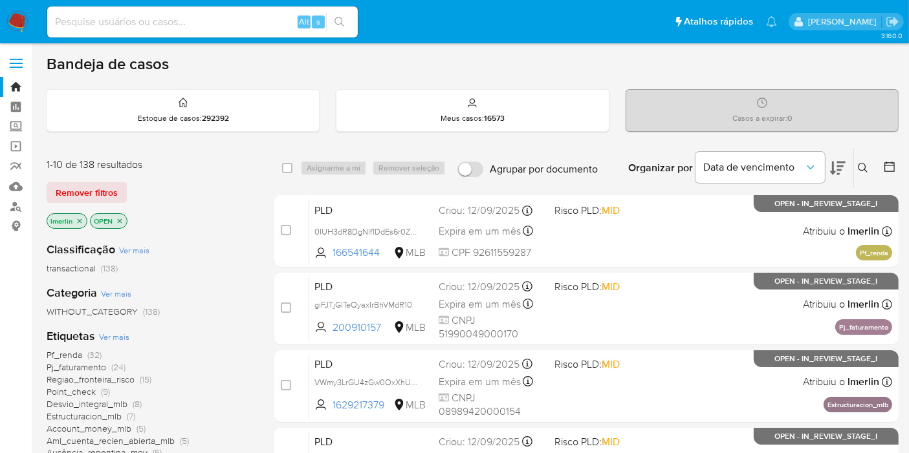
click at [78, 221] on icon "close-filter" at bounding box center [80, 221] width 5 height 5
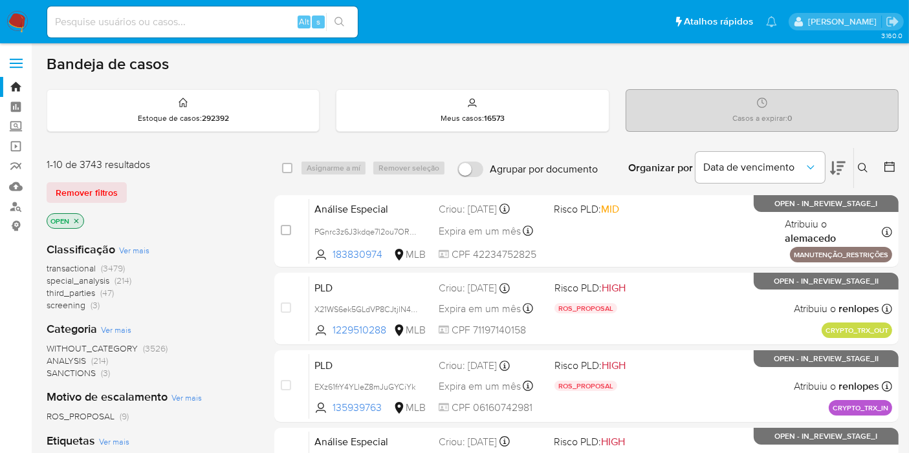
click at [747, 114] on p "Casos a expirar : 0" at bounding box center [762, 118] width 60 height 10
click at [893, 169] on icon at bounding box center [889, 166] width 13 height 13
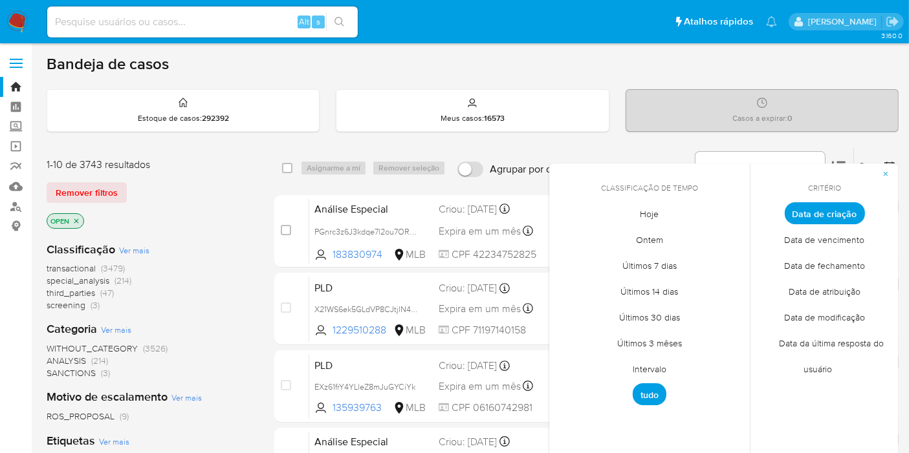
click at [650, 370] on span "Intervalo" at bounding box center [649, 369] width 61 height 27
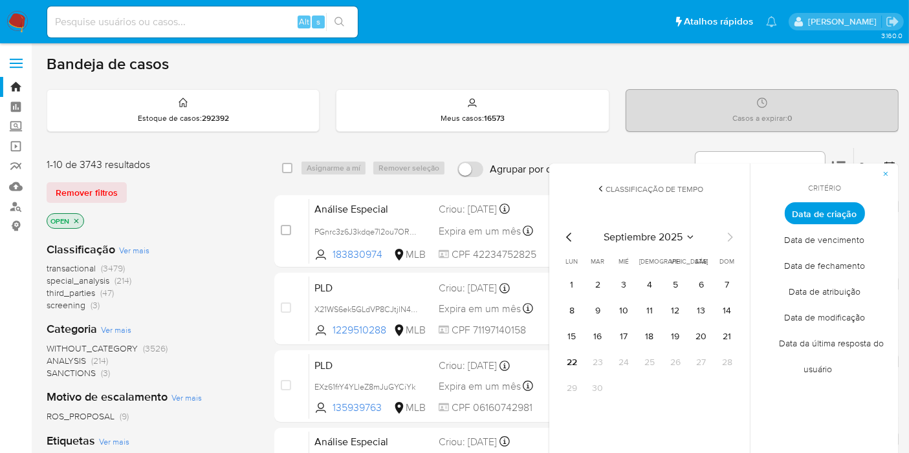
click at [564, 234] on icon "Mes anterior" at bounding box center [570, 238] width 16 height 16
click at [609, 277] on tr "1 2 3 4 5 6" at bounding box center [650, 285] width 176 height 21
click at [594, 281] on button "1" at bounding box center [597, 285] width 21 height 21
click at [643, 389] on button "31" at bounding box center [649, 388] width 21 height 21
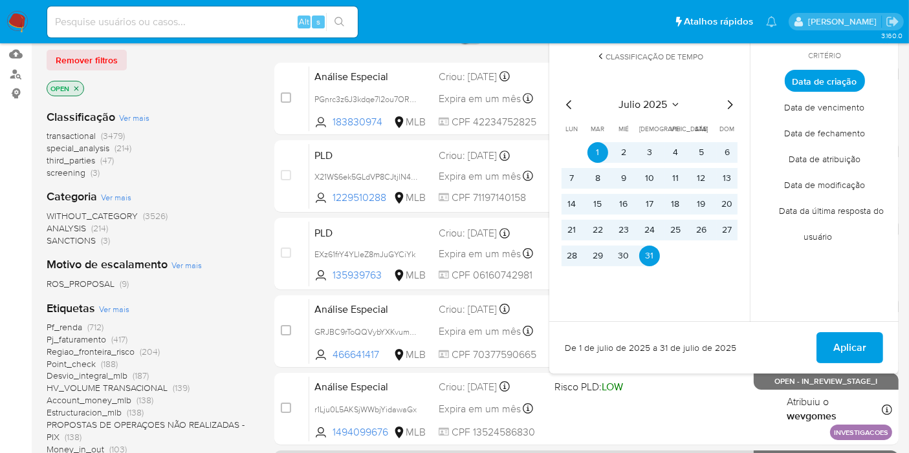
scroll to position [215, 0]
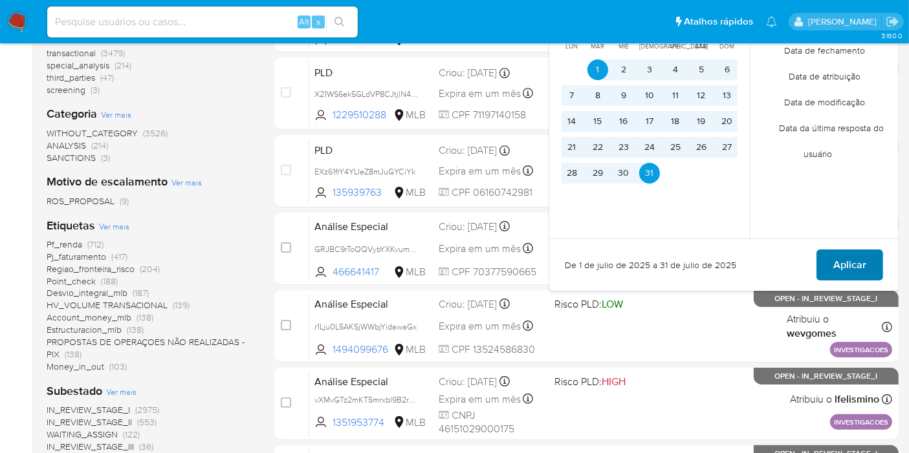
click at [874, 254] on button "Aplicar" at bounding box center [849, 265] width 67 height 31
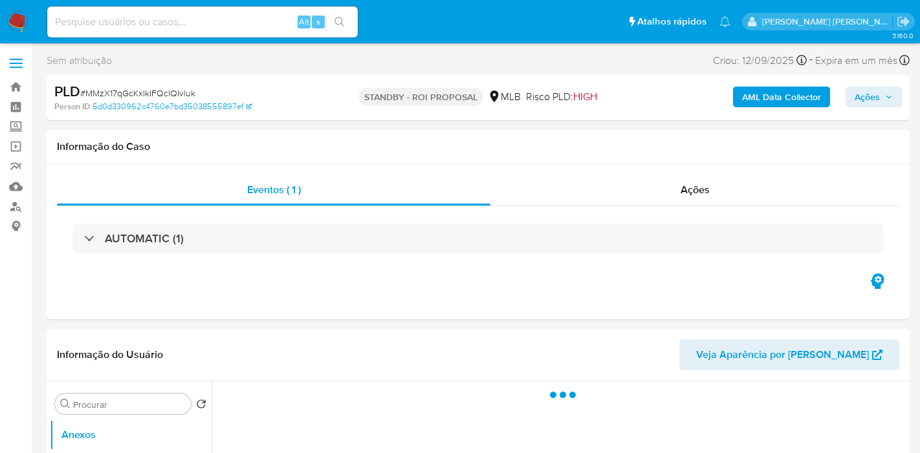
select select "10"
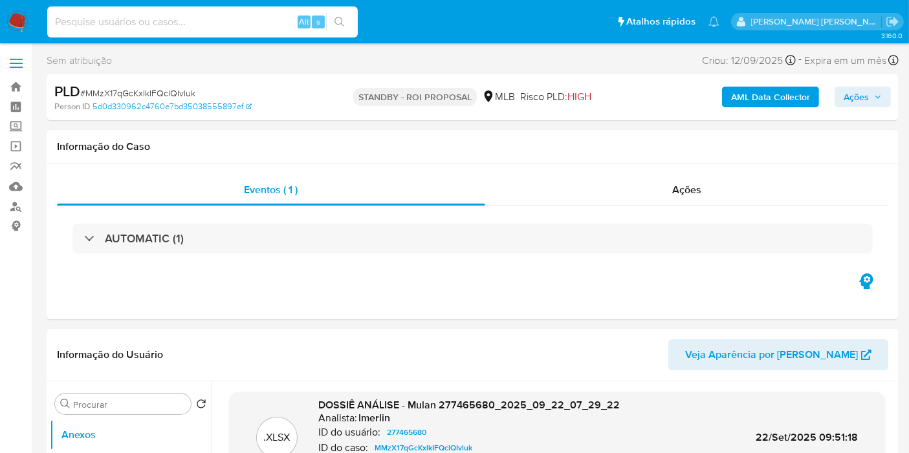
click at [272, 16] on input at bounding box center [202, 22] width 311 height 17
paste input "i3ILJAZK7xb5lFn1XEySfNf3"
type input "i3ILJAZK7xb5lFn1XEySfNf3"
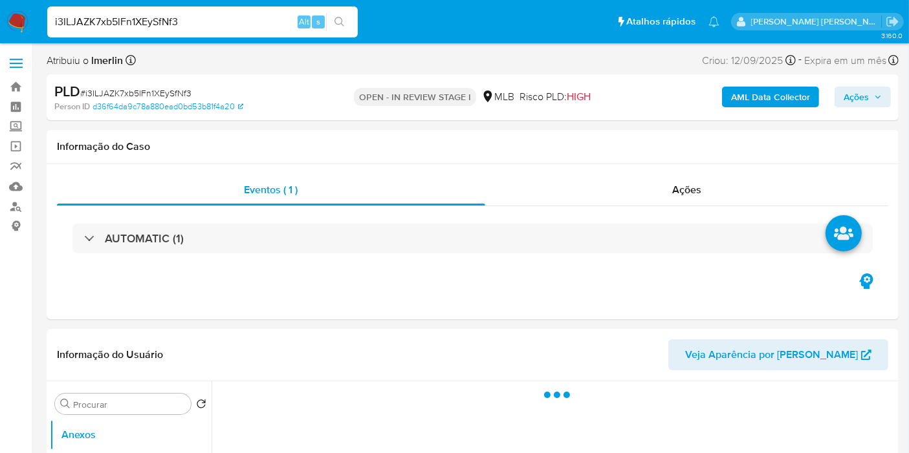
select select "10"
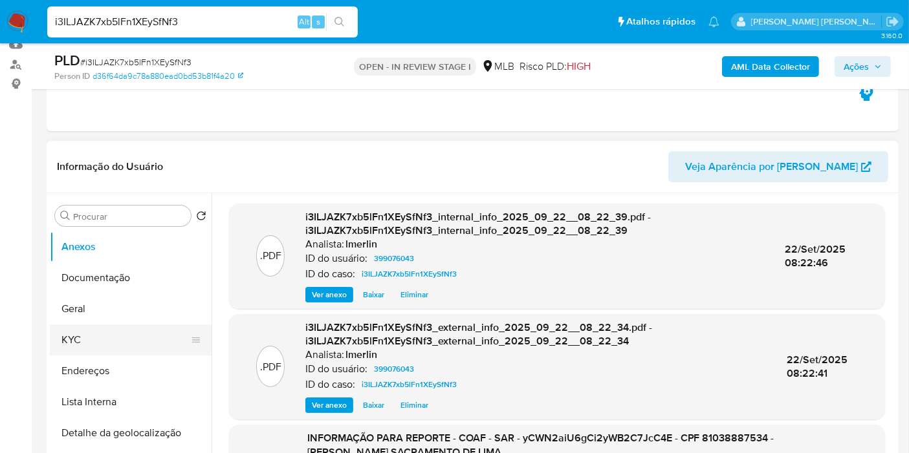
scroll to position [144, 0]
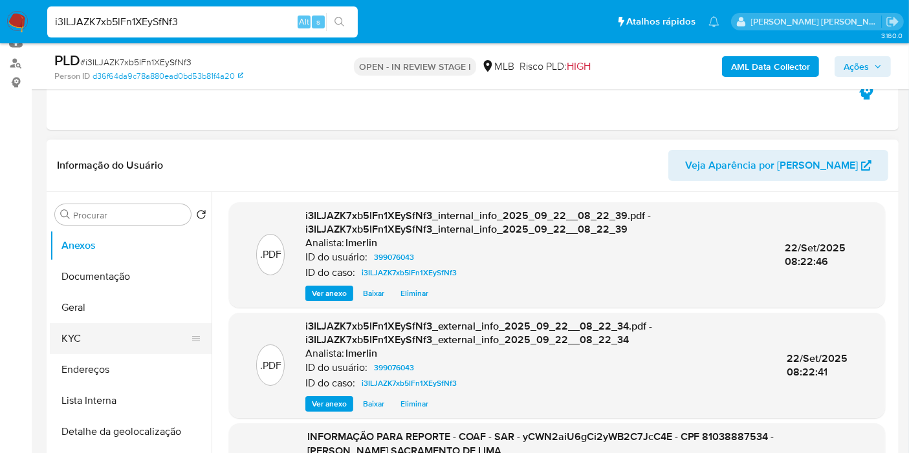
click at [112, 345] on button "KYC" at bounding box center [125, 338] width 151 height 31
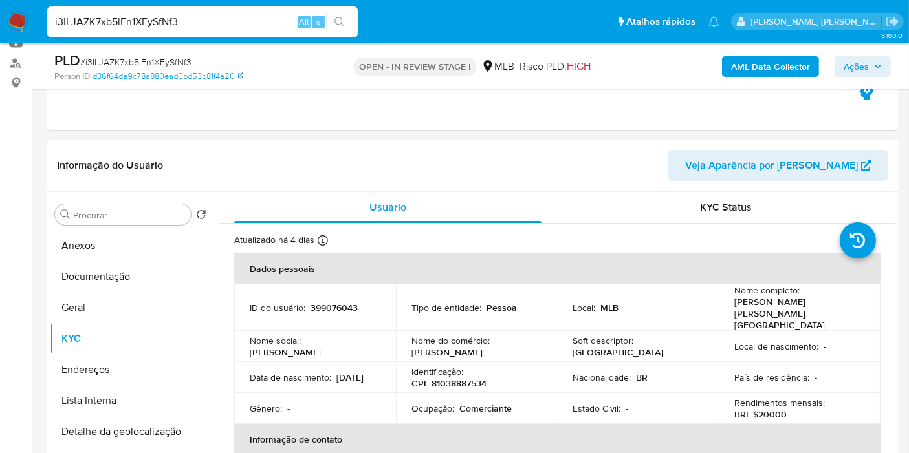
click at [442, 378] on p "CPF 81038887534" at bounding box center [448, 384] width 75 height 12
copy p "81038887534"
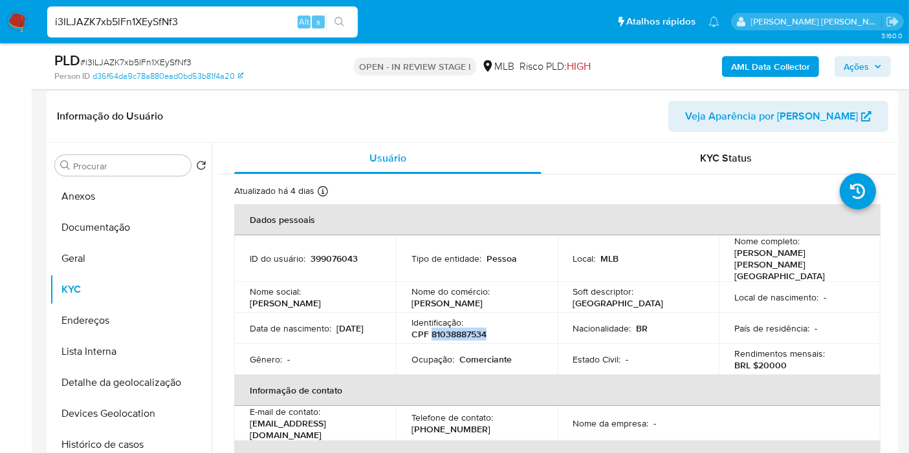
scroll to position [215, 0]
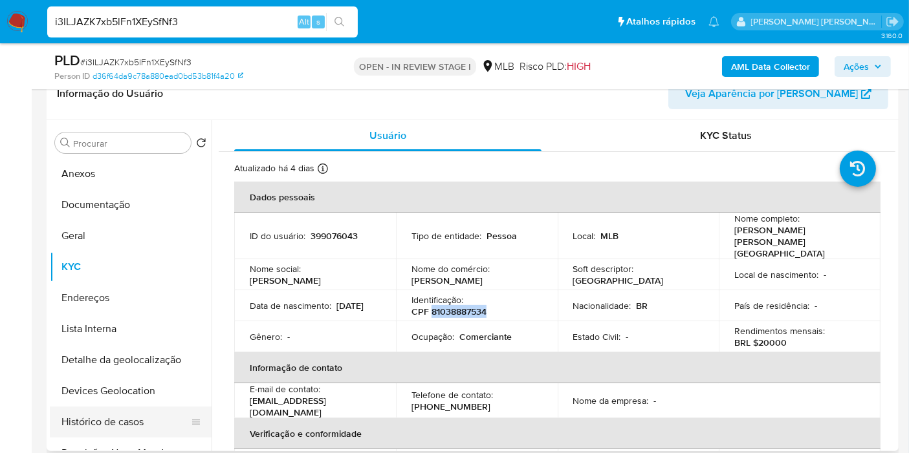
click at [120, 430] on button "Histórico de casos" at bounding box center [125, 422] width 151 height 31
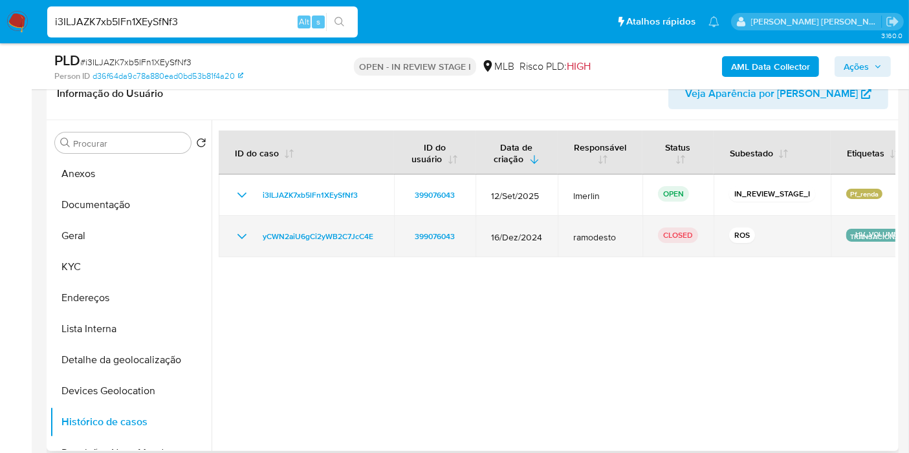
click at [237, 230] on icon "Mostrar/Ocultar" at bounding box center [242, 237] width 16 height 16
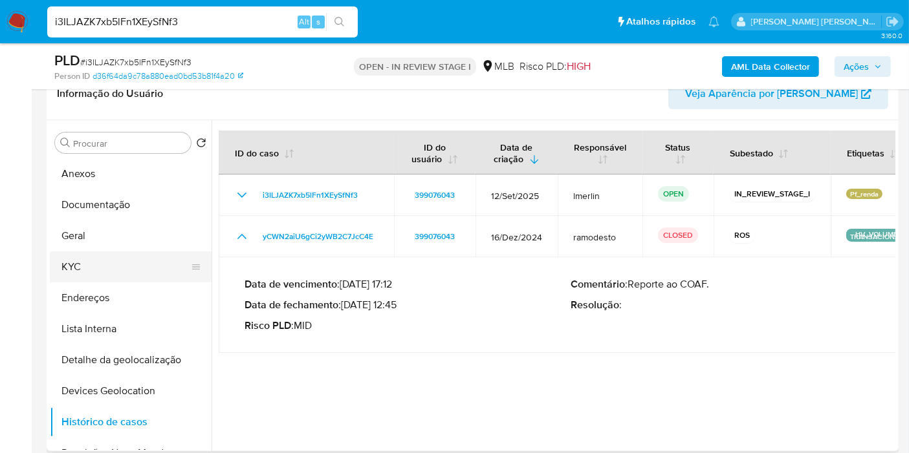
click at [133, 278] on button "KYC" at bounding box center [125, 267] width 151 height 31
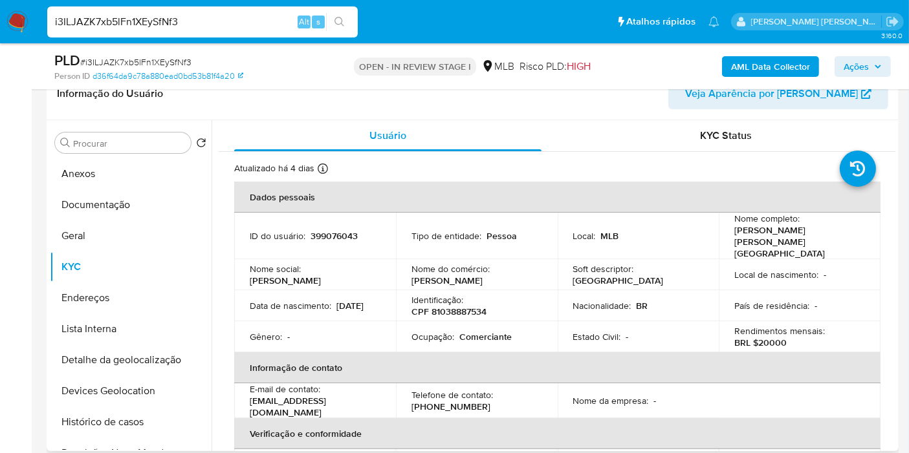
click at [490, 331] on p "Comerciante" at bounding box center [485, 337] width 52 height 12
drag, startPoint x: 490, startPoint y: 318, endPoint x: 493, endPoint y: 248, distance: 69.9
click at [490, 331] on p "Comerciante" at bounding box center [485, 337] width 52 height 12
copy p "Comerciante"
click at [151, 215] on button "Documentação" at bounding box center [125, 205] width 151 height 31
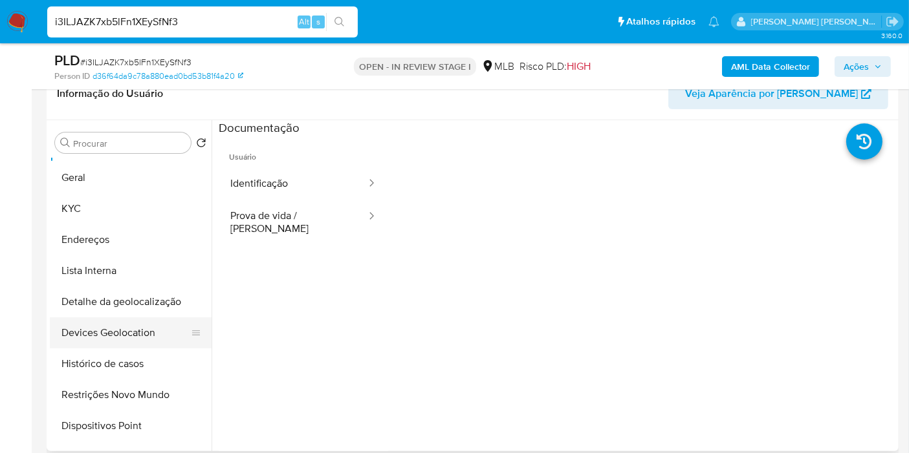
scroll to position [72, 0]
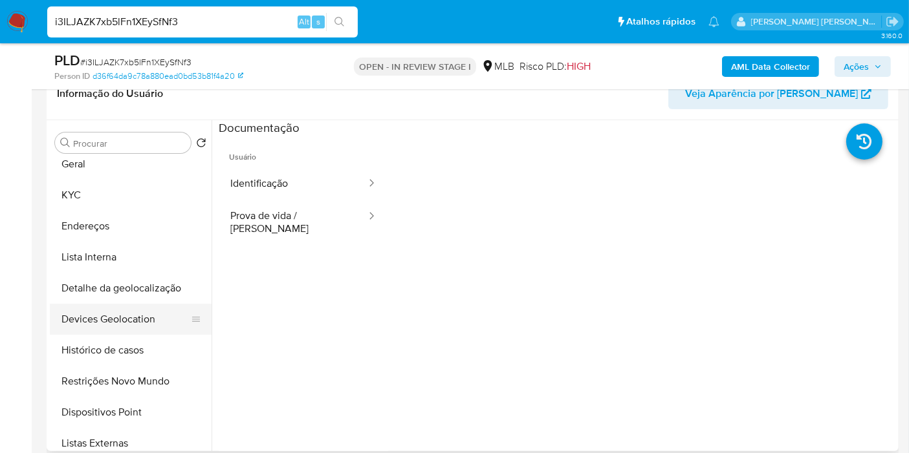
click at [131, 384] on button "Restrições Novo Mundo" at bounding box center [131, 381] width 162 height 31
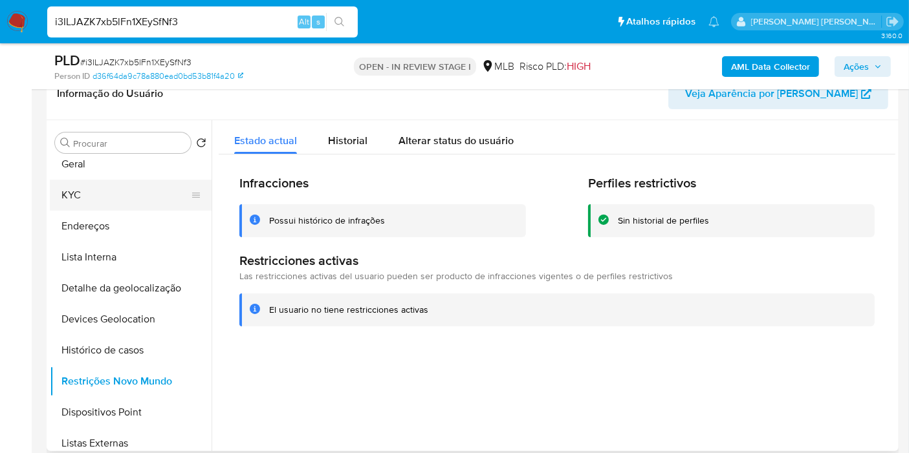
click at [87, 190] on button "KYC" at bounding box center [125, 195] width 151 height 31
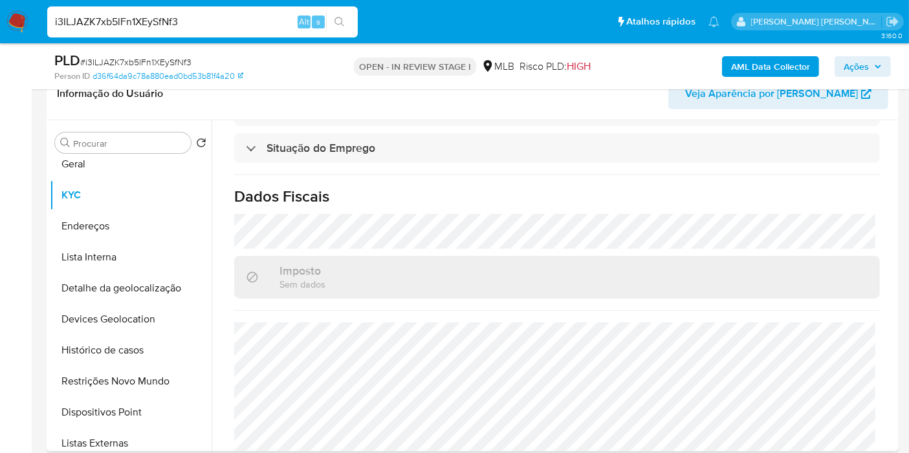
scroll to position [574, 0]
click at [120, 180] on button "KYC" at bounding box center [125, 195] width 151 height 31
click at [121, 157] on div "Procurar Retornar ao pedido padrão Anexos Documentação Geral KYC Endereços List…" at bounding box center [131, 286] width 162 height 329
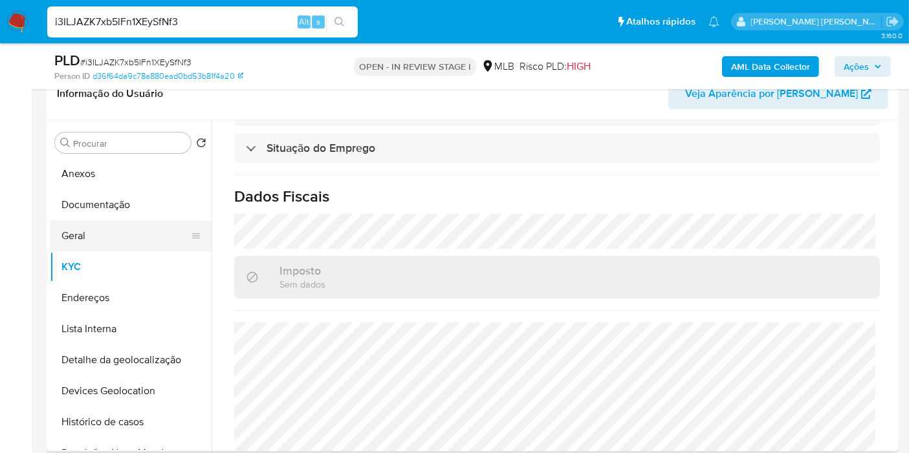
click at [119, 232] on button "Geral" at bounding box center [125, 236] width 151 height 31
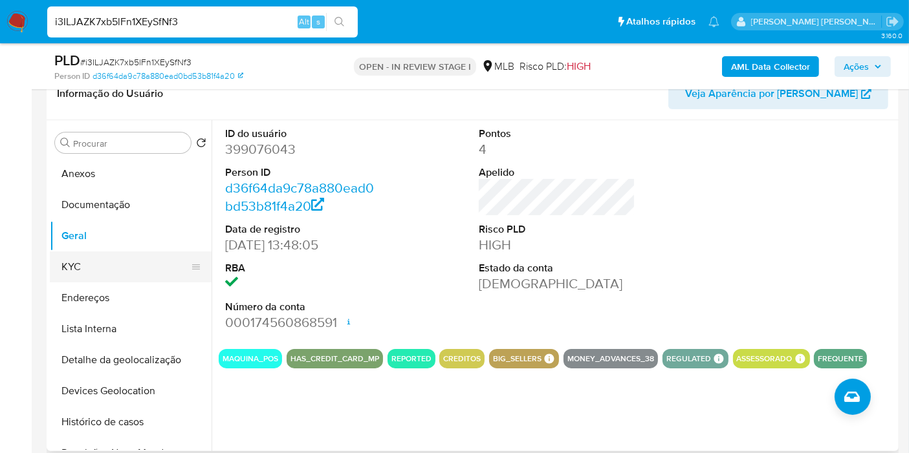
click at [100, 277] on button "KYC" at bounding box center [125, 267] width 151 height 31
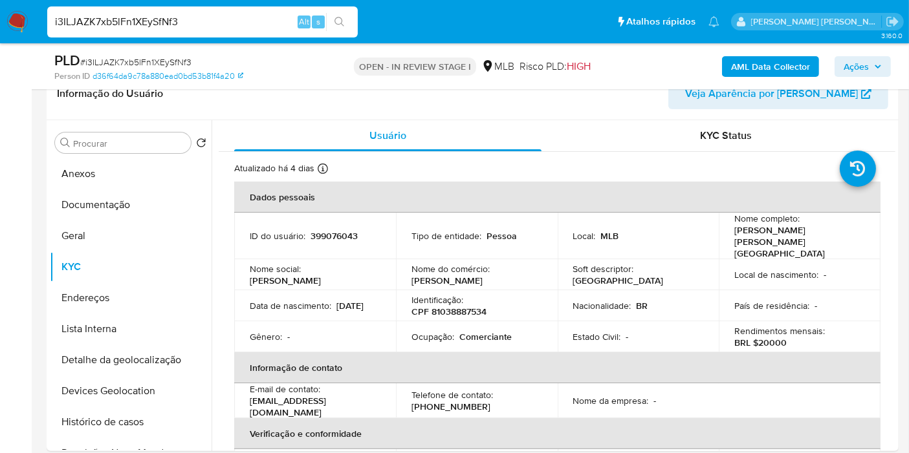
drag, startPoint x: 895, startPoint y: 224, endPoint x: 900, endPoint y: 239, distance: 15.6
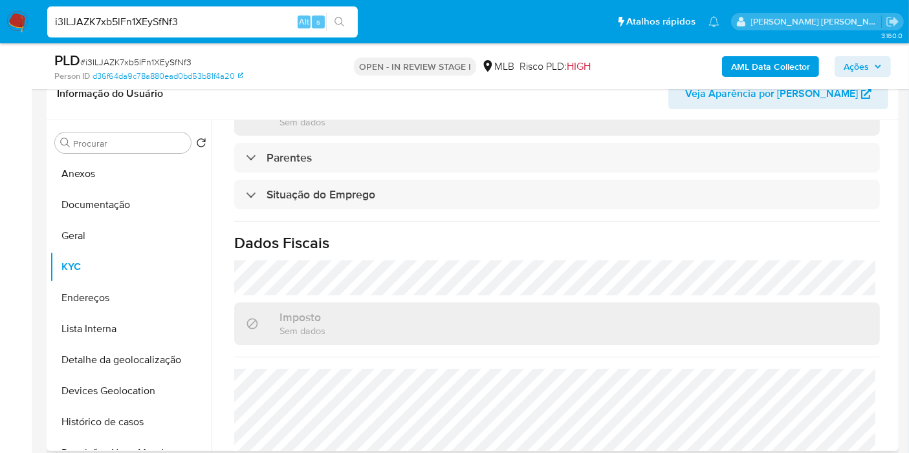
scroll to position [587, 0]
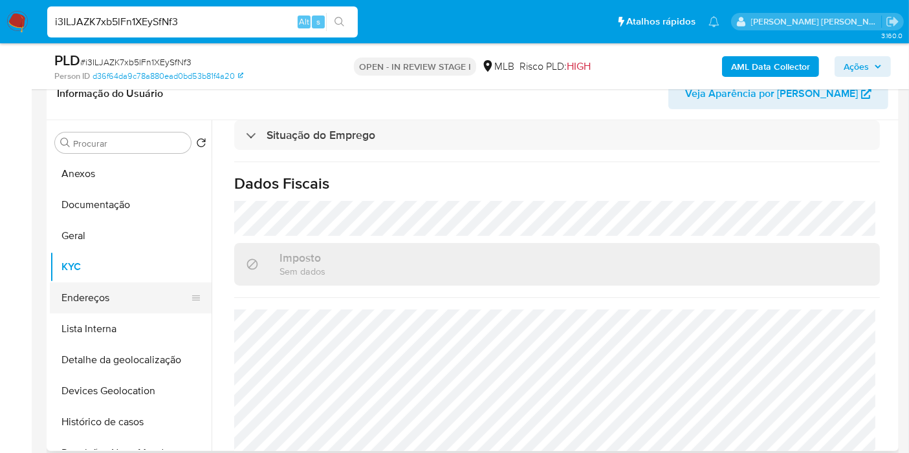
click at [129, 307] on button "Endereços" at bounding box center [125, 298] width 151 height 31
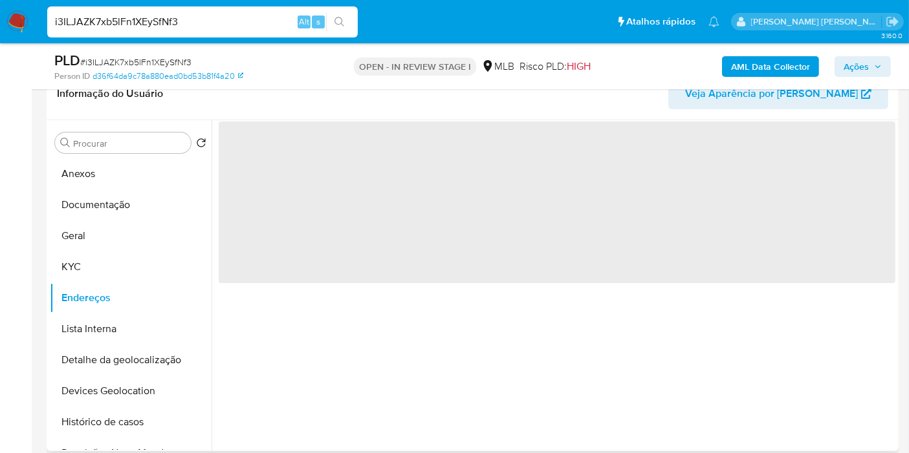
scroll to position [0, 0]
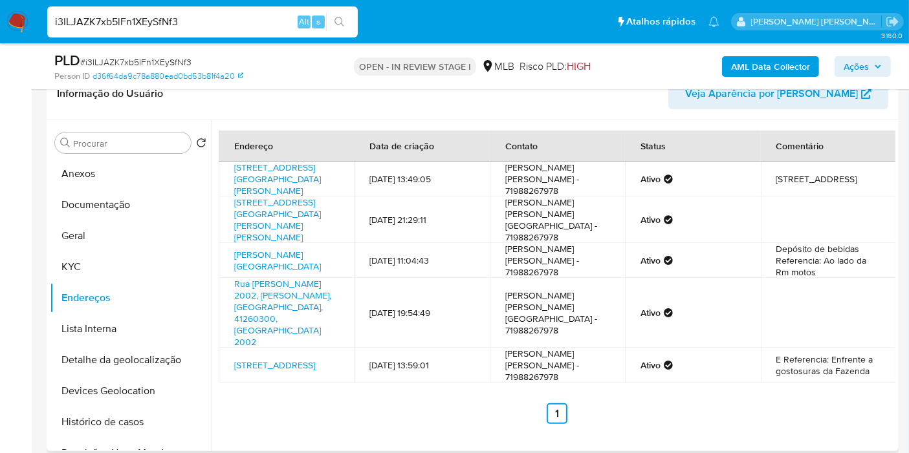
click at [600, 404] on ul "Anterior 1 Siguiente" at bounding box center [557, 414] width 677 height 21
drag, startPoint x: 120, startPoint y: 362, endPoint x: 120, endPoint y: 345, distance: 17.5
click at [120, 362] on button "Detalhe da geolocalização" at bounding box center [125, 360] width 151 height 31
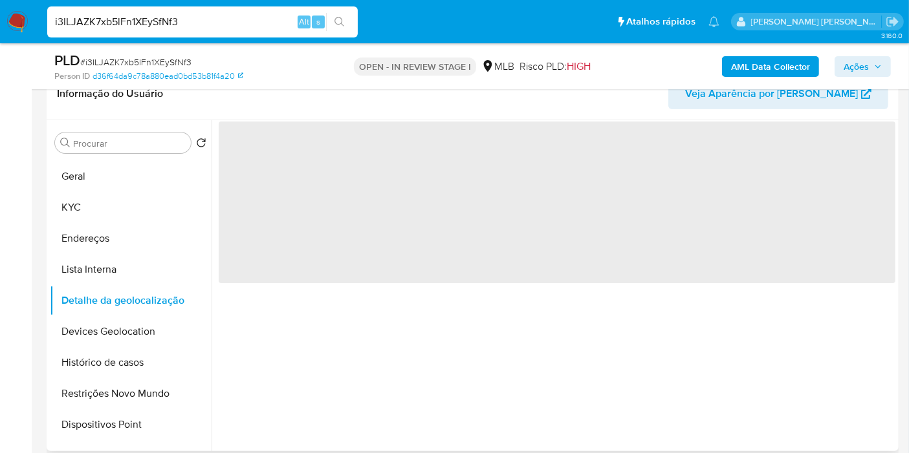
scroll to position [144, 0]
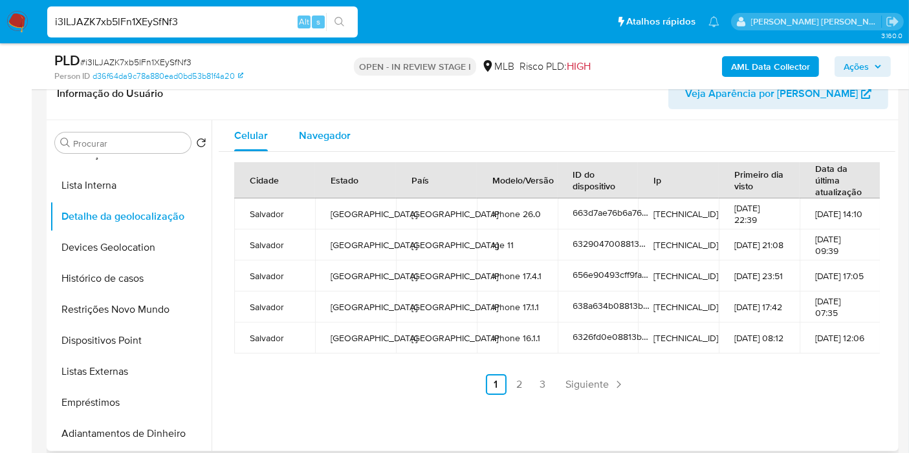
click at [317, 146] on div "Navegador" at bounding box center [325, 135] width 52 height 31
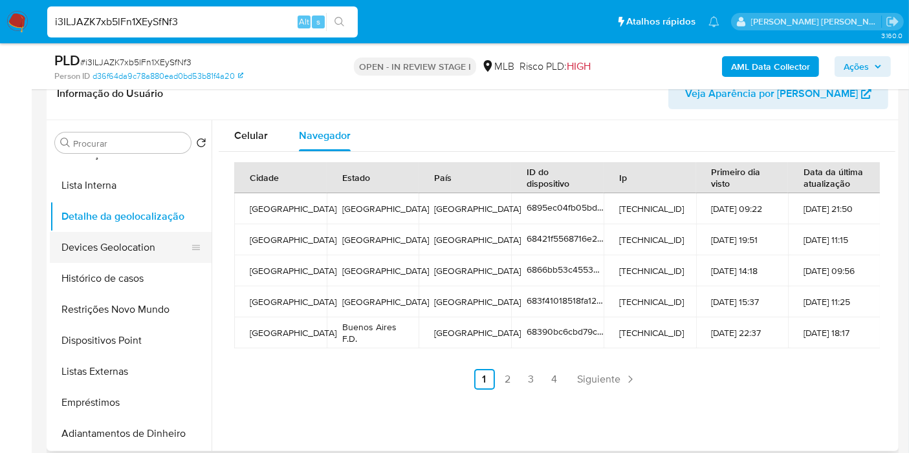
click at [151, 248] on button "Devices Geolocation" at bounding box center [125, 247] width 151 height 31
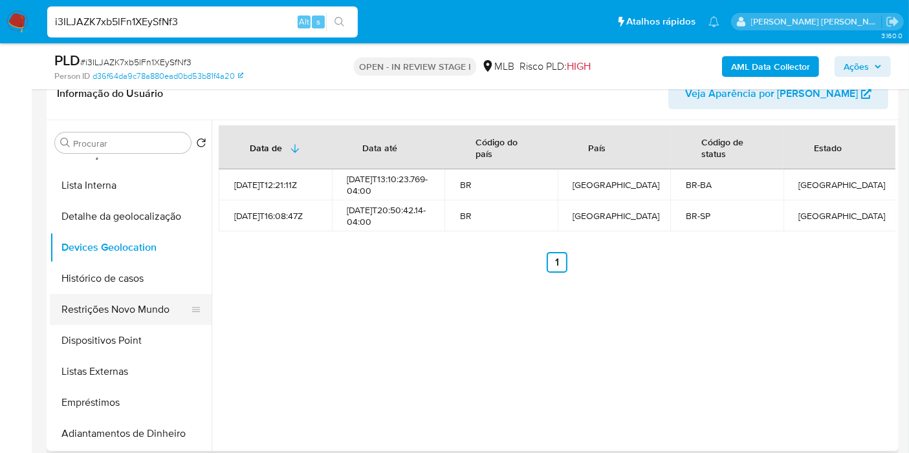
click at [95, 294] on button "Restrições Novo Mundo" at bounding box center [125, 309] width 151 height 31
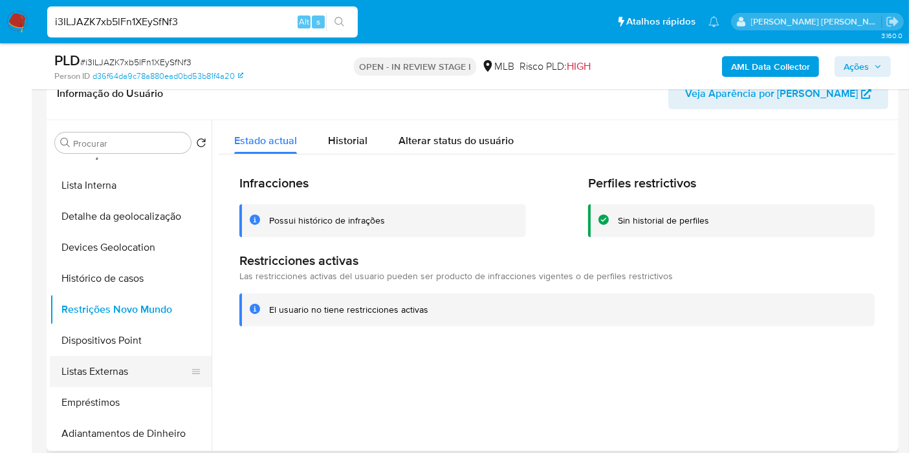
click at [107, 356] on button "Listas Externas" at bounding box center [125, 371] width 151 height 31
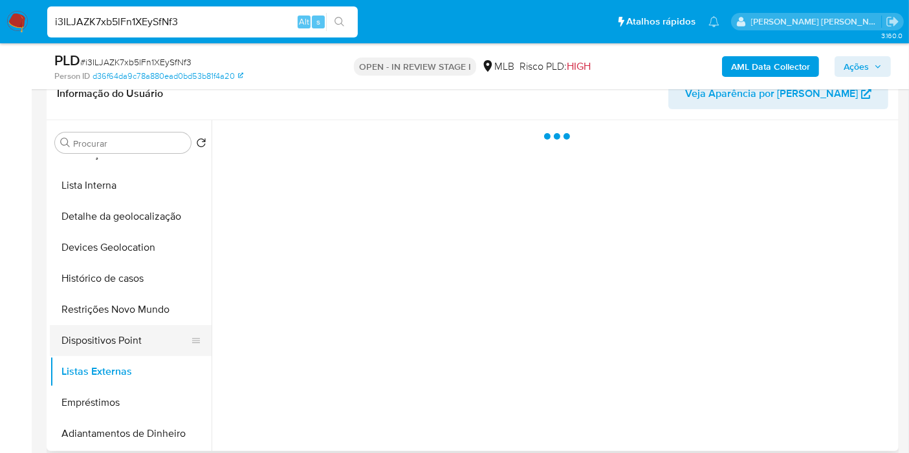
click at [111, 337] on button "Dispositivos Point" at bounding box center [125, 340] width 151 height 31
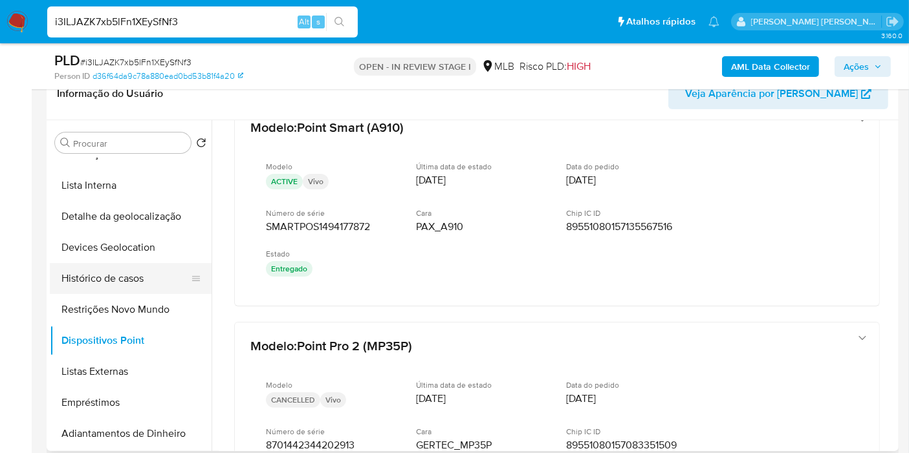
scroll to position [72, 0]
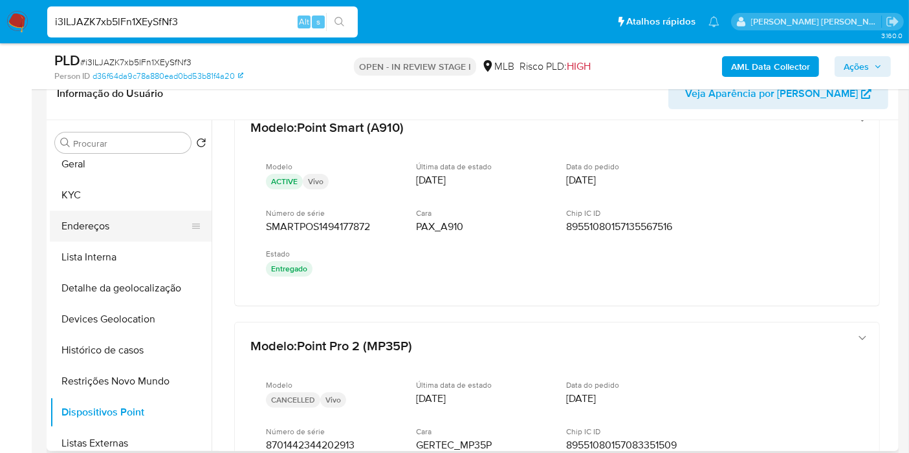
click at [111, 231] on button "Endereços" at bounding box center [125, 226] width 151 height 31
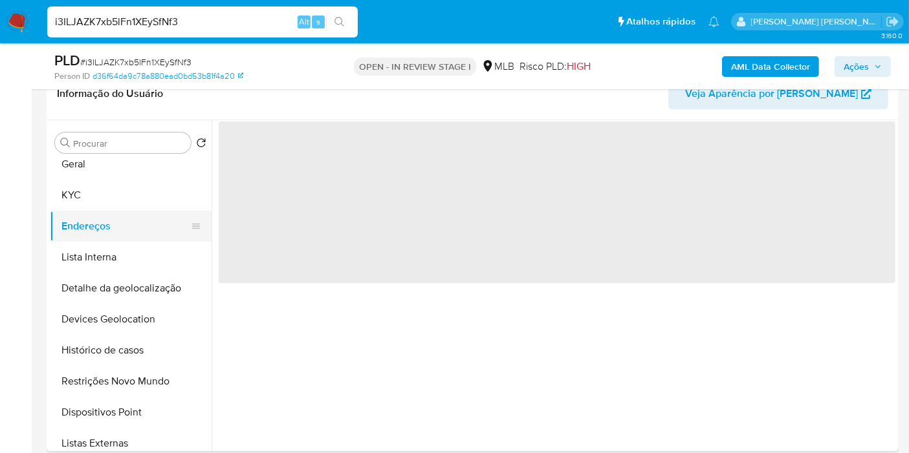
scroll to position [0, 0]
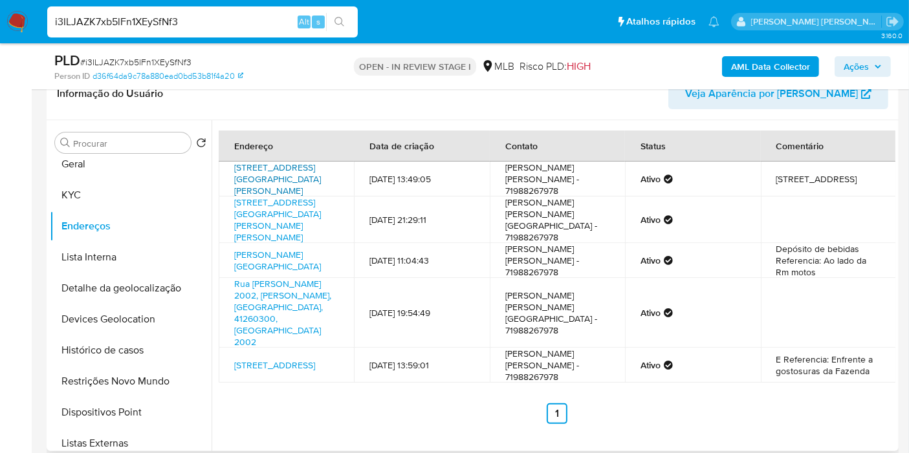
click at [280, 175] on link "Avenida Aliomar Baleeiro 6020, Salvador, Bahia, 41370045, Brasil 6020" at bounding box center [277, 179] width 87 height 36
click at [110, 201] on button "KYC" at bounding box center [125, 195] width 151 height 31
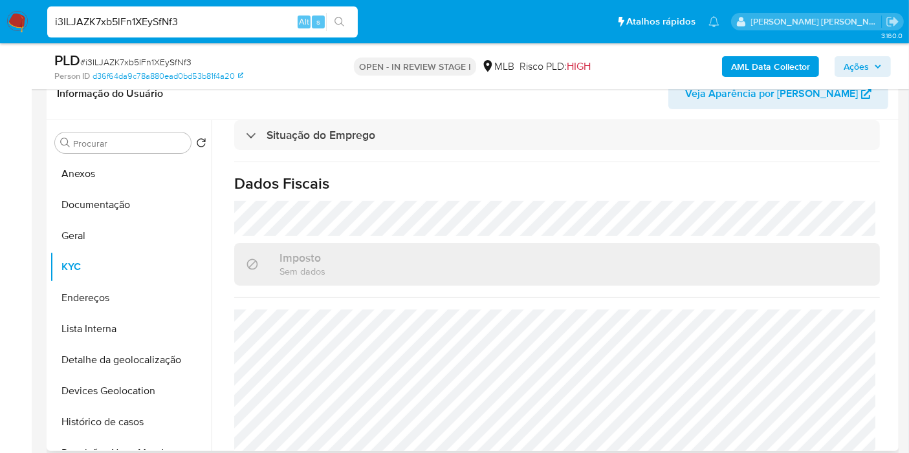
scroll to position [84, 0]
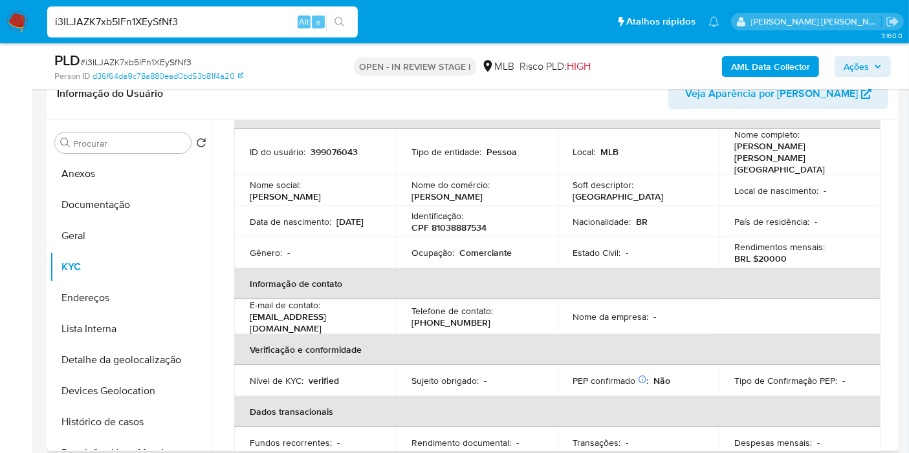
click at [455, 222] on p "CPF 81038887534" at bounding box center [448, 228] width 75 height 12
copy p "81038887534"
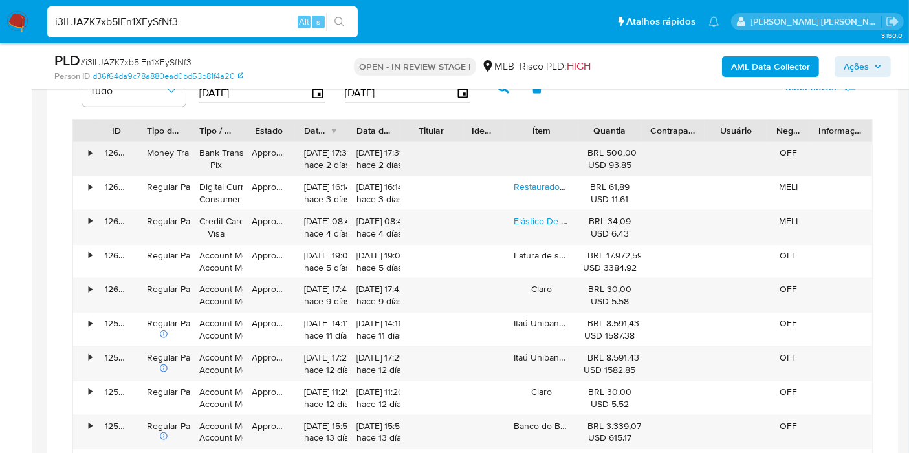
scroll to position [1078, 0]
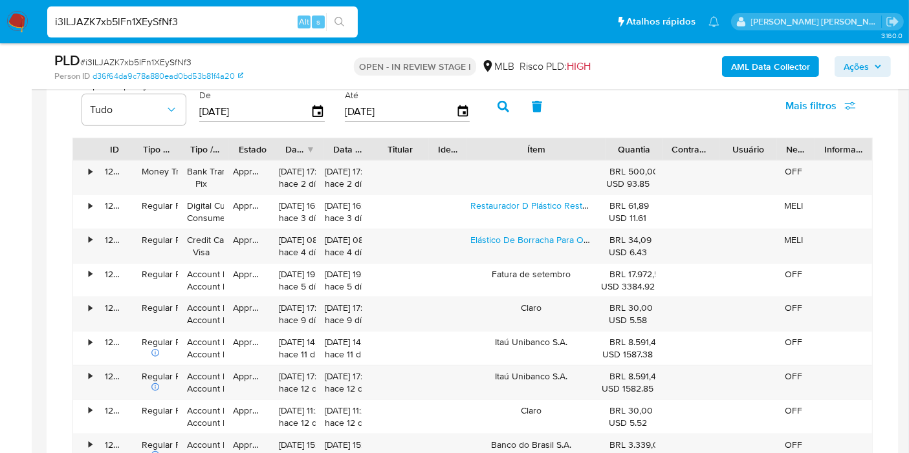
drag, startPoint x: 606, startPoint y: 146, endPoint x: 650, endPoint y: 146, distance: 44.6
click at [650, 146] on div "ID Tipo de operação Tipo / Método Estado Data de criação Data de aprovação Titu…" at bounding box center [472, 149] width 799 height 22
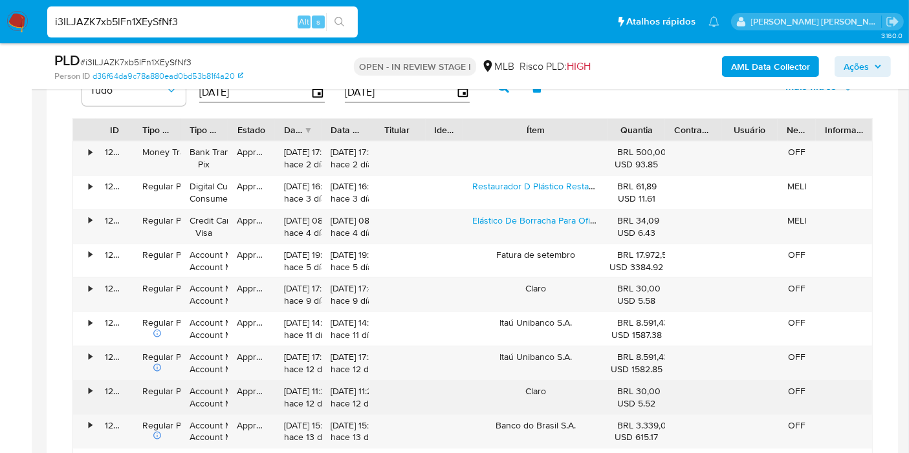
scroll to position [1150, 0]
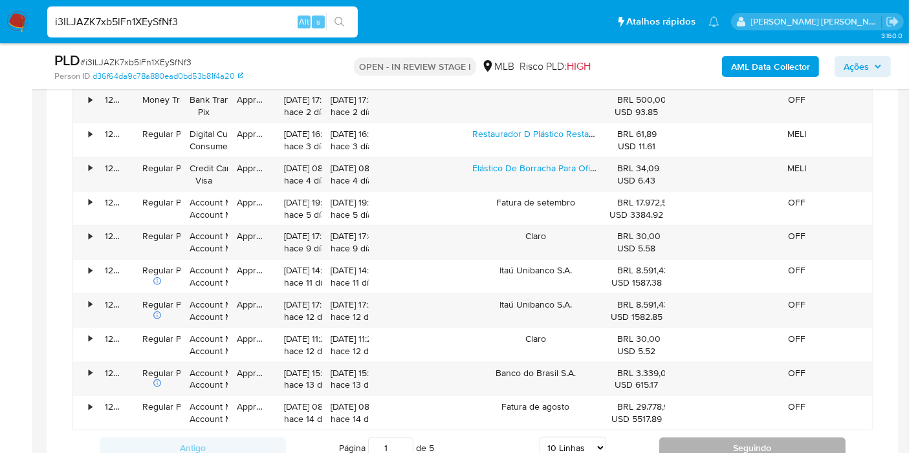
click at [721, 439] on button "Seguindo" at bounding box center [752, 448] width 186 height 21
type input "2"
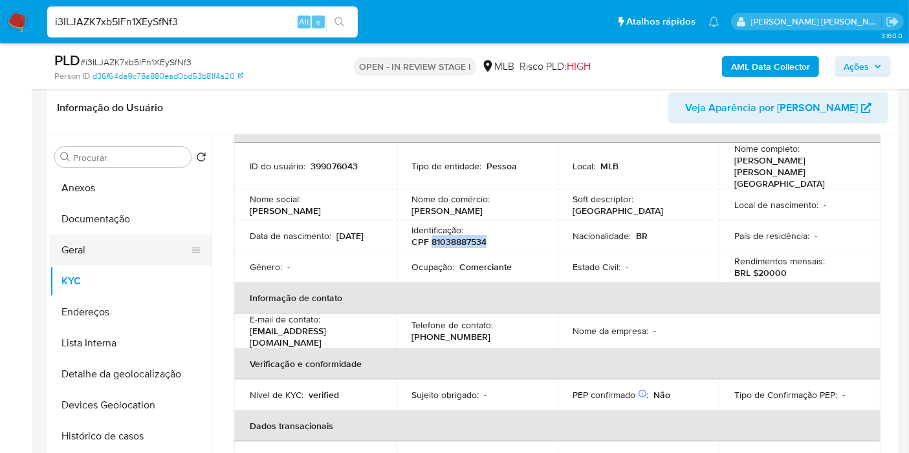
scroll to position [215, 0]
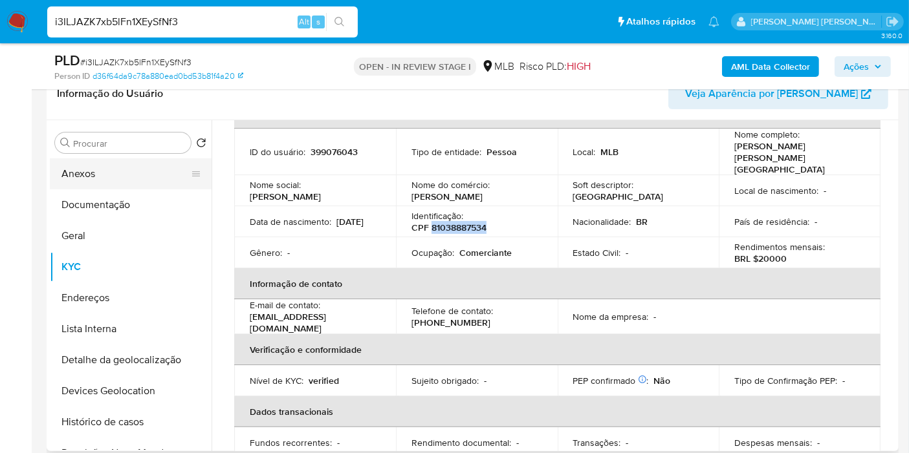
click at [122, 171] on button "Anexos" at bounding box center [125, 173] width 151 height 31
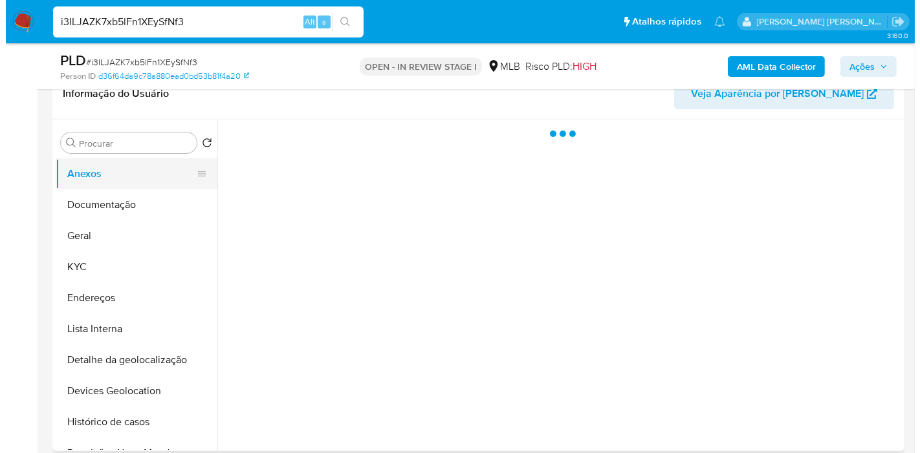
scroll to position [0, 0]
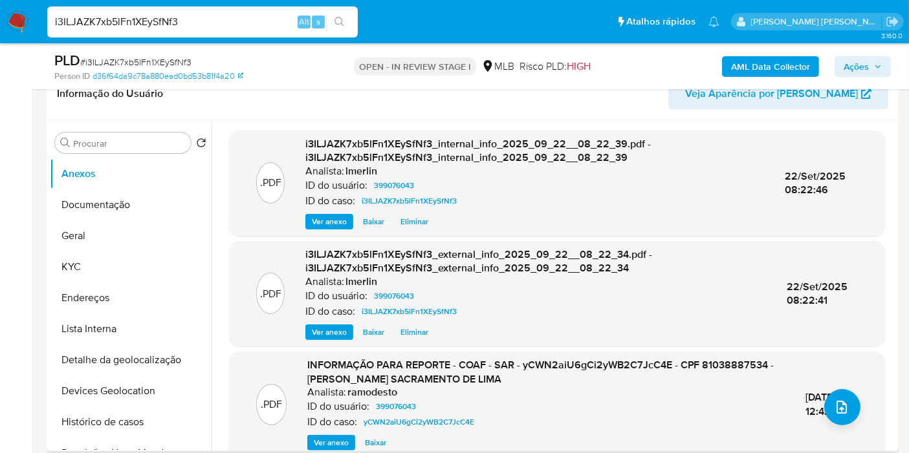
click at [318, 441] on span "Ver anexo" at bounding box center [331, 443] width 35 height 13
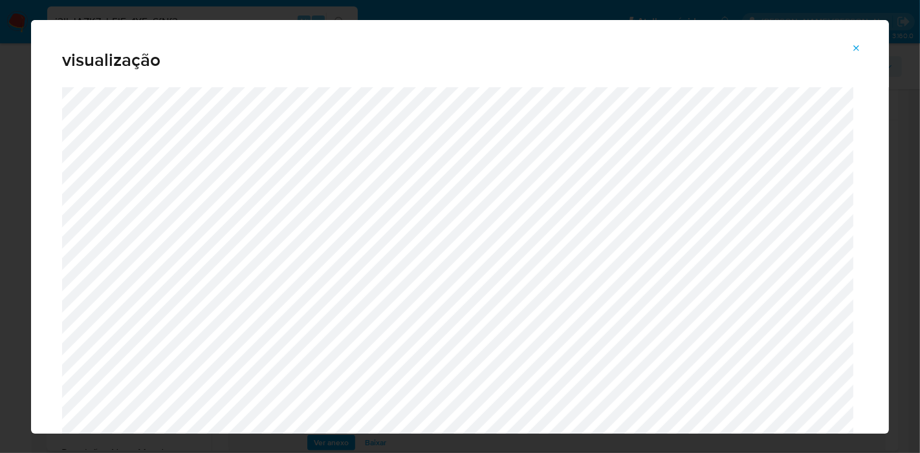
click at [855, 60] on div "visualização" at bounding box center [460, 53] width 858 height 67
click at [856, 52] on icon "Attachment preview" at bounding box center [856, 48] width 10 height 10
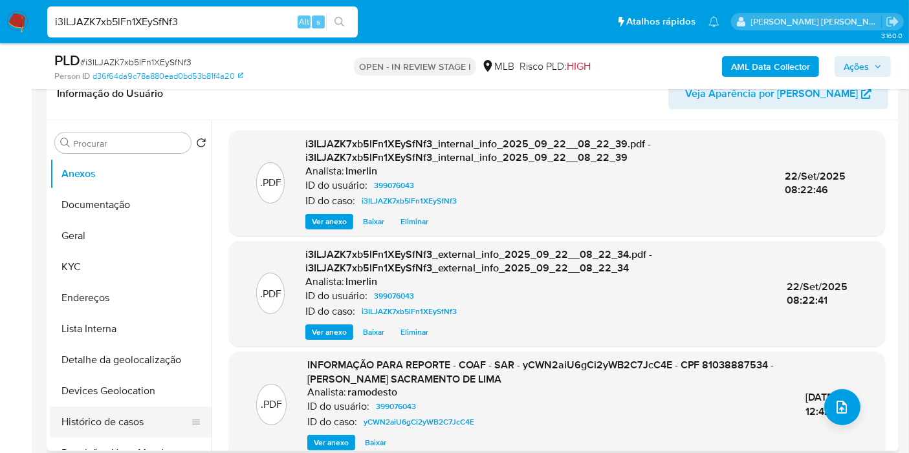
click at [131, 414] on button "Histórico de casos" at bounding box center [125, 422] width 151 height 31
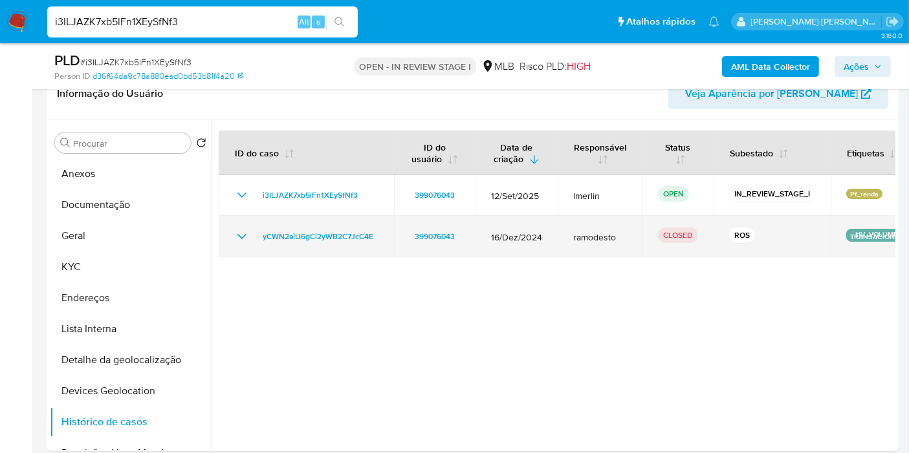
click at [241, 230] on icon "Mostrar/Ocultar" at bounding box center [242, 237] width 16 height 16
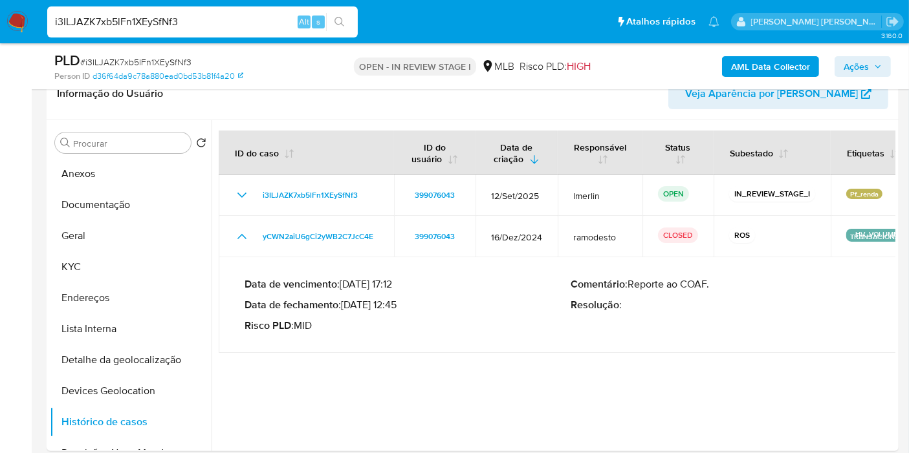
drag, startPoint x: 345, startPoint y: 307, endPoint x: 395, endPoint y: 303, distance: 50.7
click at [395, 303] on p "Data de fechamento : 10/01/2025 12:45" at bounding box center [408, 305] width 326 height 13
click at [162, 166] on button "Anexos" at bounding box center [125, 173] width 151 height 31
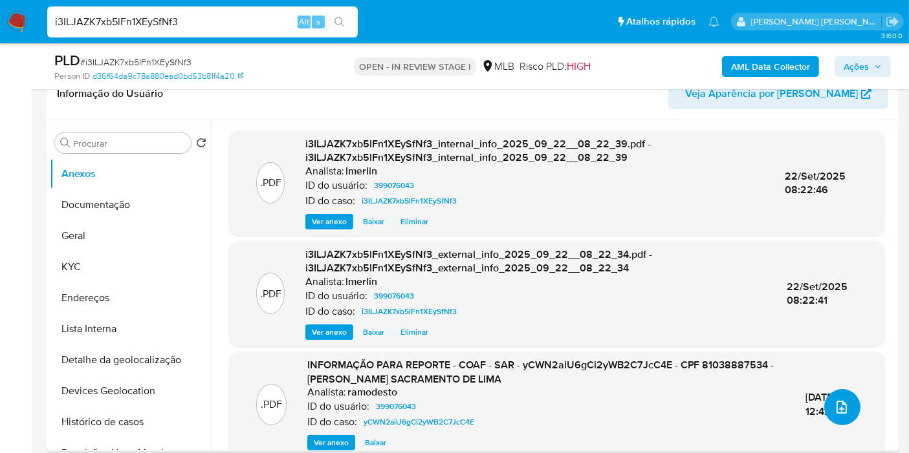
click at [844, 408] on icon "upload-file" at bounding box center [842, 408] width 16 height 16
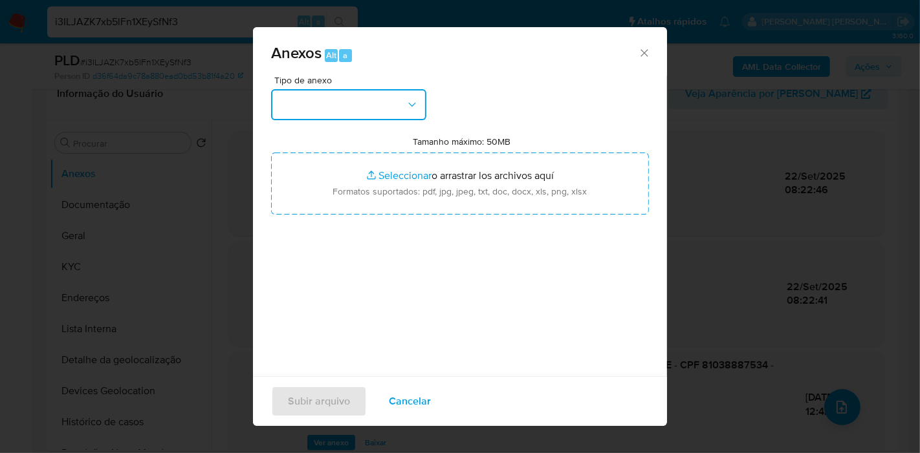
click at [346, 116] on button "button" at bounding box center [348, 104] width 155 height 31
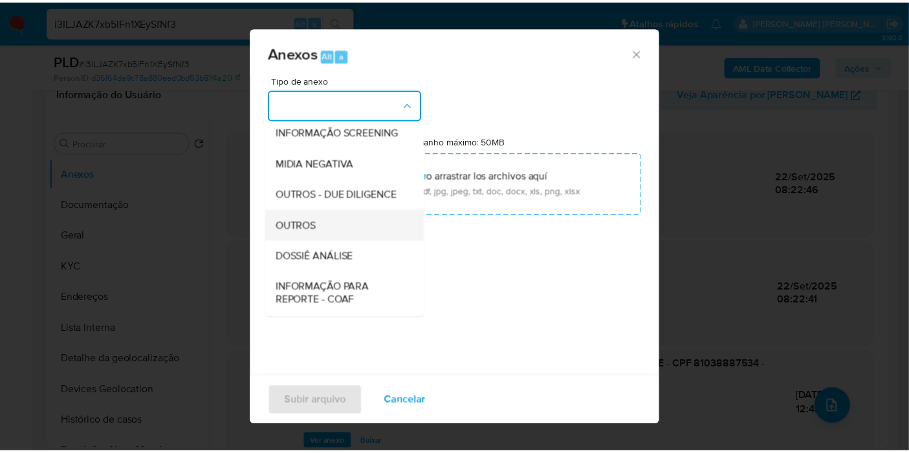
scroll to position [144, 0]
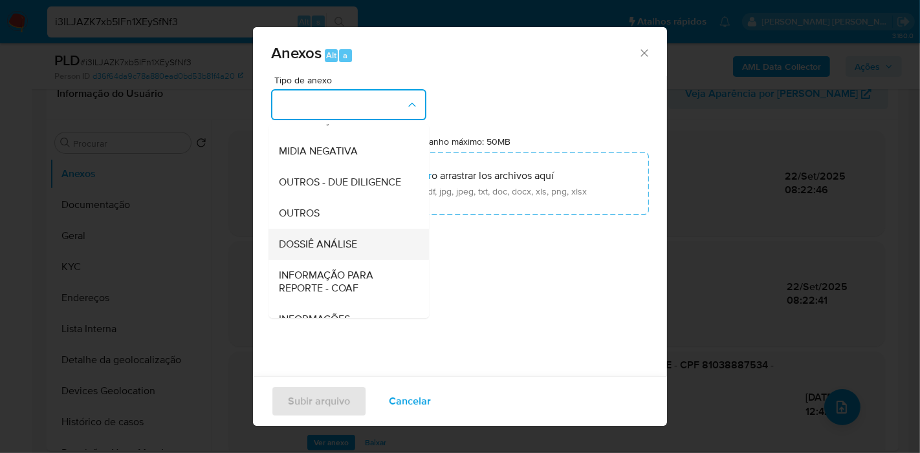
click at [353, 251] on span "DOSSIÊ ANÁLISE" at bounding box center [318, 244] width 78 height 13
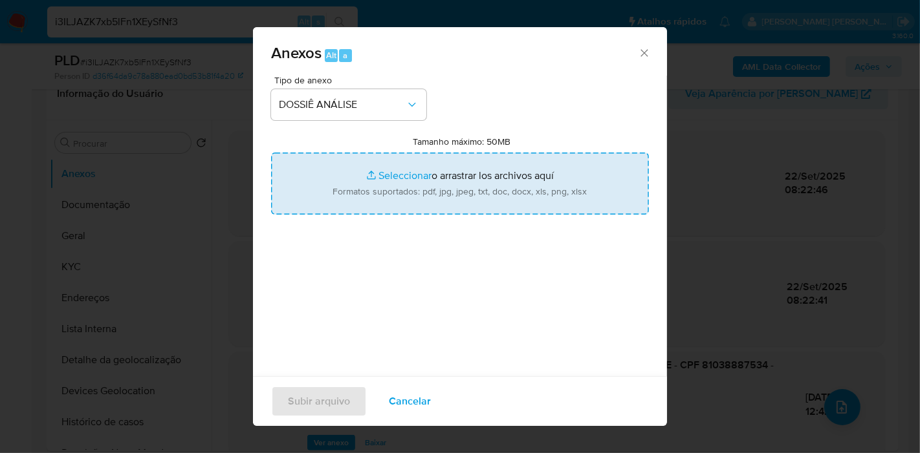
click at [377, 190] on input "Tamanho máximo: 50MB Seleccionar archivos" at bounding box center [460, 184] width 378 height 62
type input "C:\fakepath\Mulan 399076043_2025_09_22_07_31_31.xlsx"
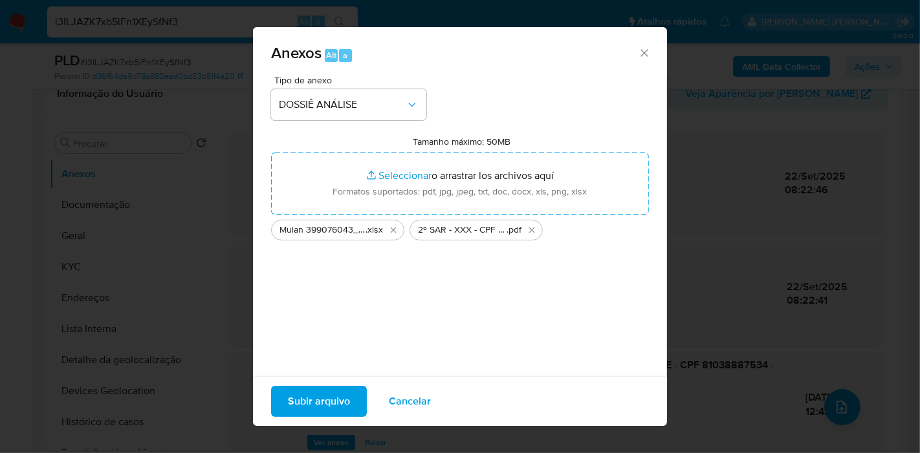
click at [312, 403] on span "Subir arquivo" at bounding box center [319, 402] width 62 height 28
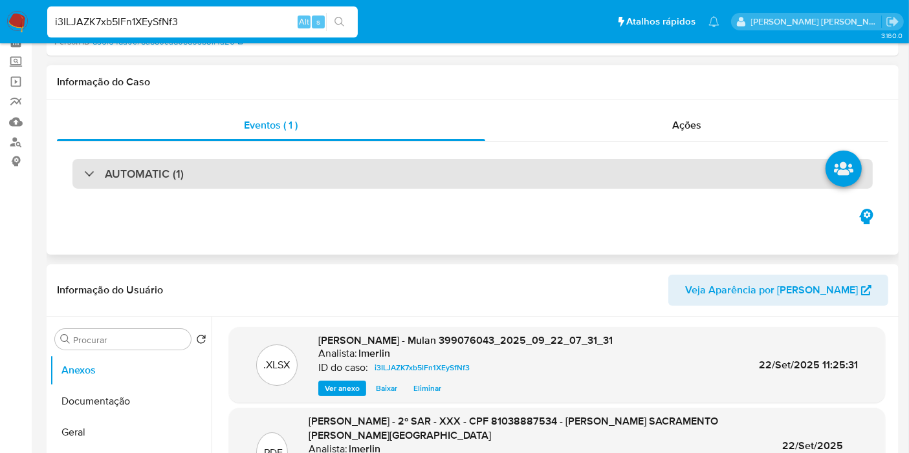
scroll to position [0, 0]
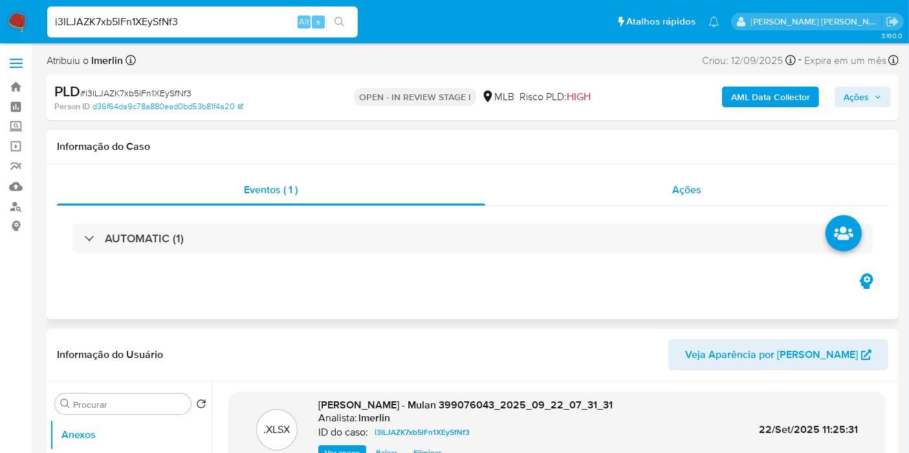
click at [742, 193] on div "Ações" at bounding box center [687, 190] width 404 height 31
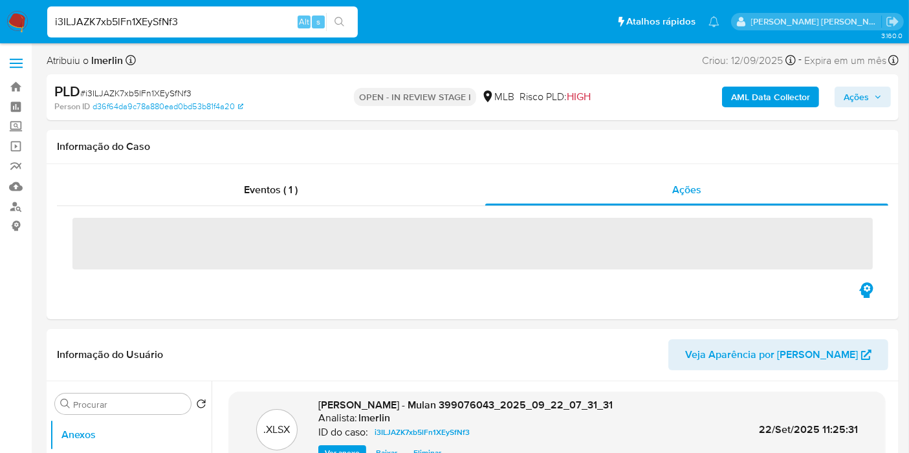
click at [880, 88] on span "Ações" at bounding box center [863, 97] width 38 height 18
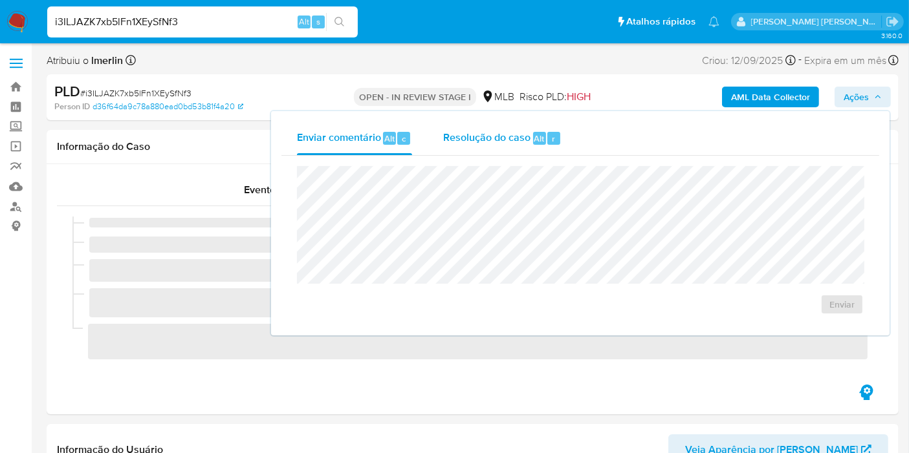
click at [545, 150] on div "Resolução do caso Alt r" at bounding box center [502, 139] width 118 height 34
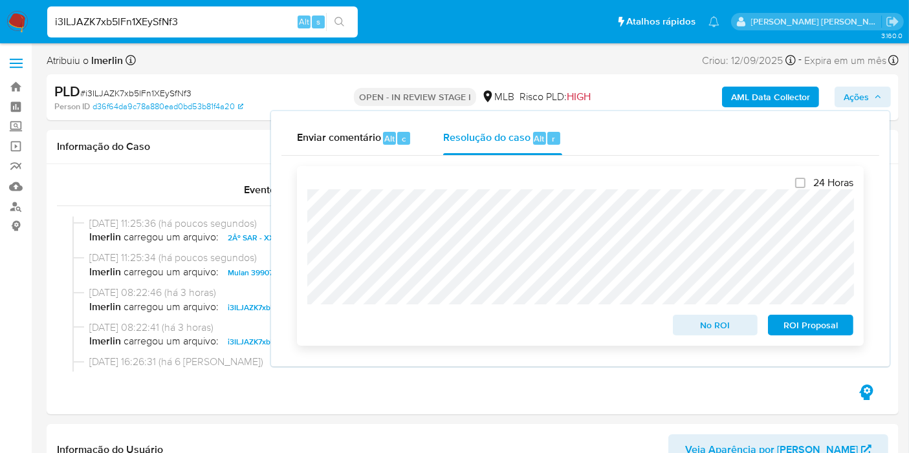
drag, startPoint x: 827, startPoint y: 322, endPoint x: 816, endPoint y: 310, distance: 16.5
click at [827, 322] on span "ROI Proposal" at bounding box center [810, 325] width 67 height 18
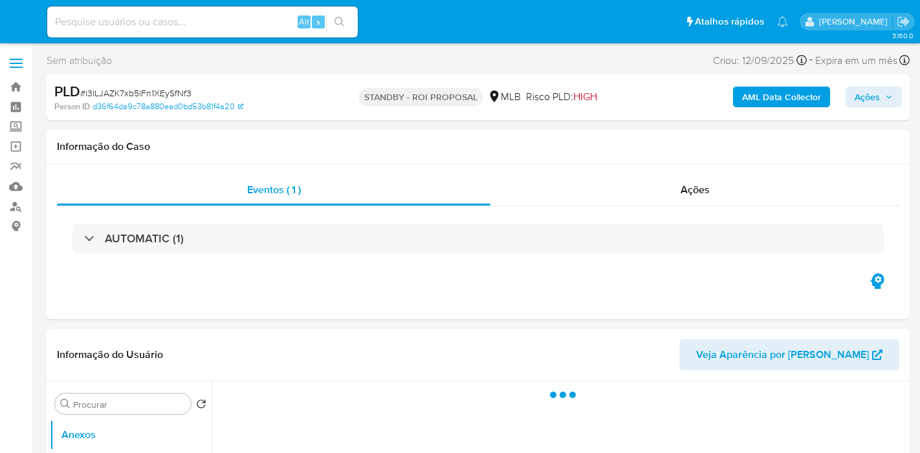
select select "10"
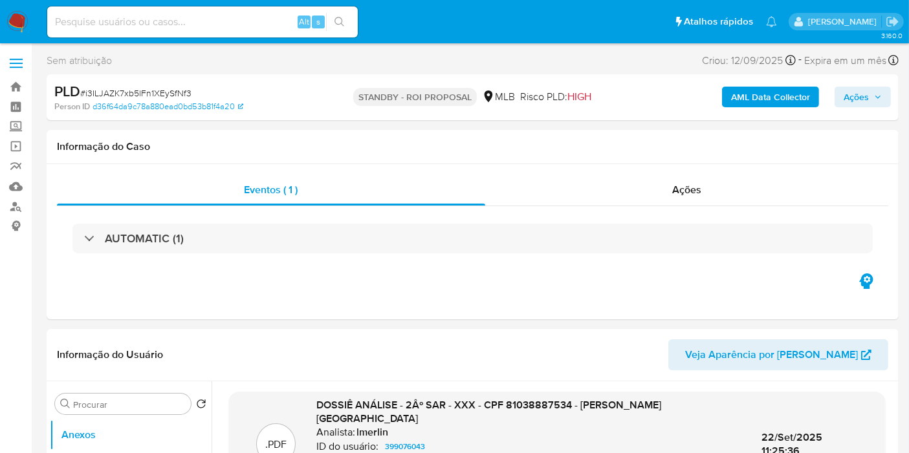
click at [263, 21] on input at bounding box center [202, 22] width 311 height 17
paste input "l4PPHrHsClfMQWpHUWfAIHxO"
type input "l4PPHrHsClfMQWpHUWfAIHxO"
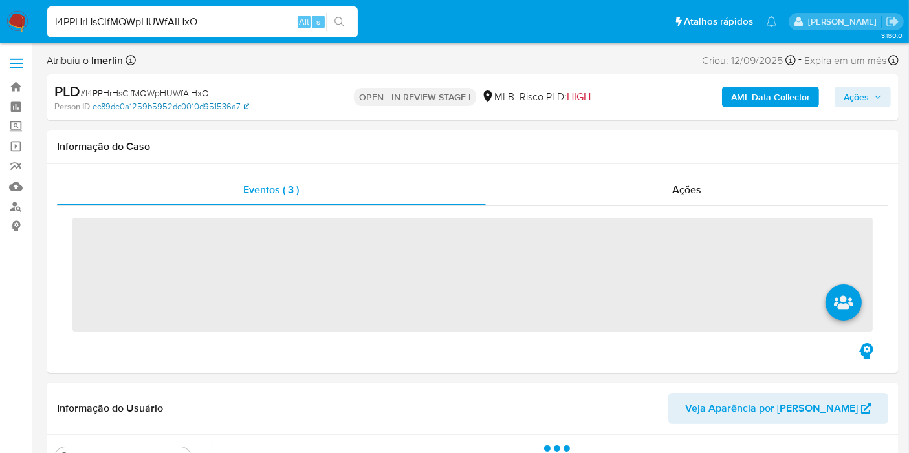
scroll to position [144, 0]
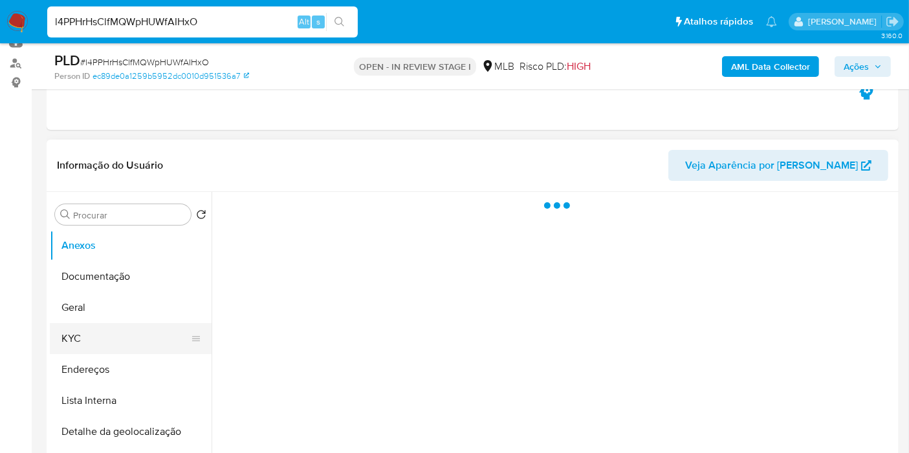
select select "10"
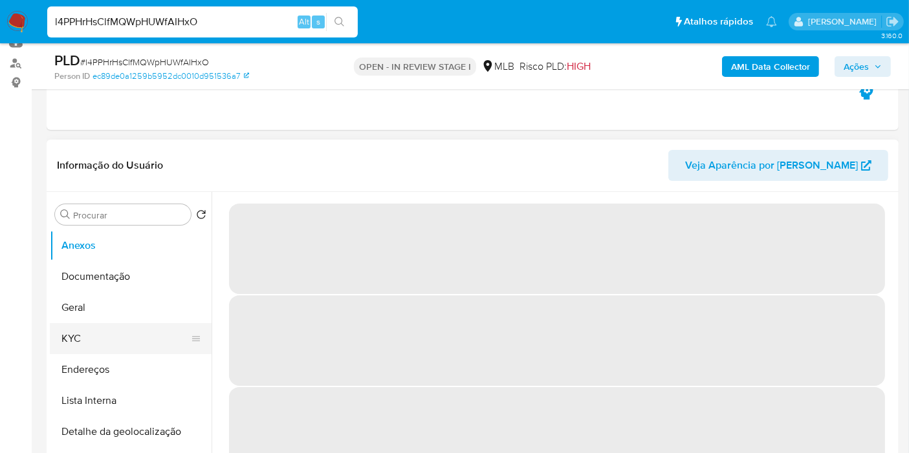
click at [113, 341] on button "KYC" at bounding box center [125, 338] width 151 height 31
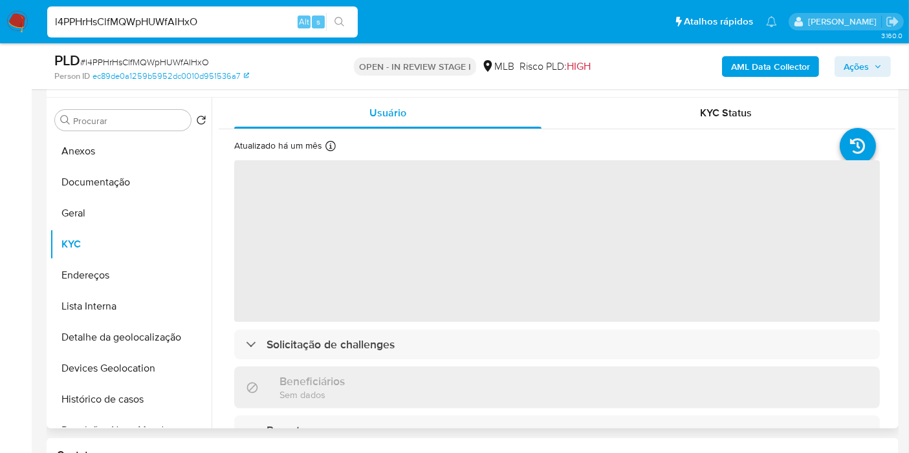
scroll to position [215, 0]
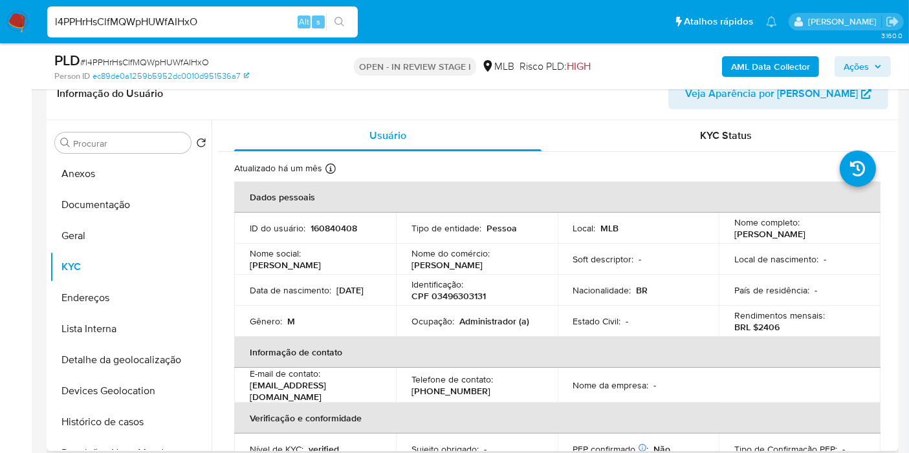
click at [453, 296] on p "CPF 03496303131" at bounding box center [448, 296] width 74 height 12
copy p "03496303131"
click at [134, 413] on button "Histórico de casos" at bounding box center [125, 422] width 151 height 31
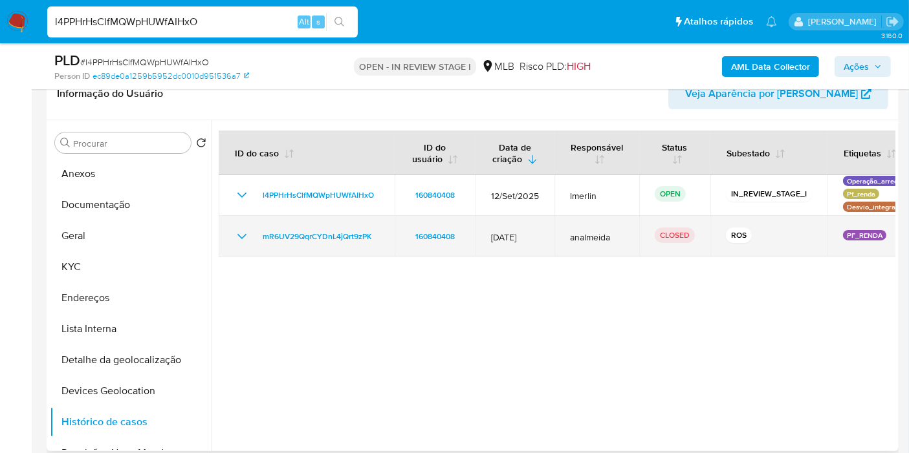
click at [235, 237] on icon "Mostrar/Ocultar" at bounding box center [242, 237] width 16 height 16
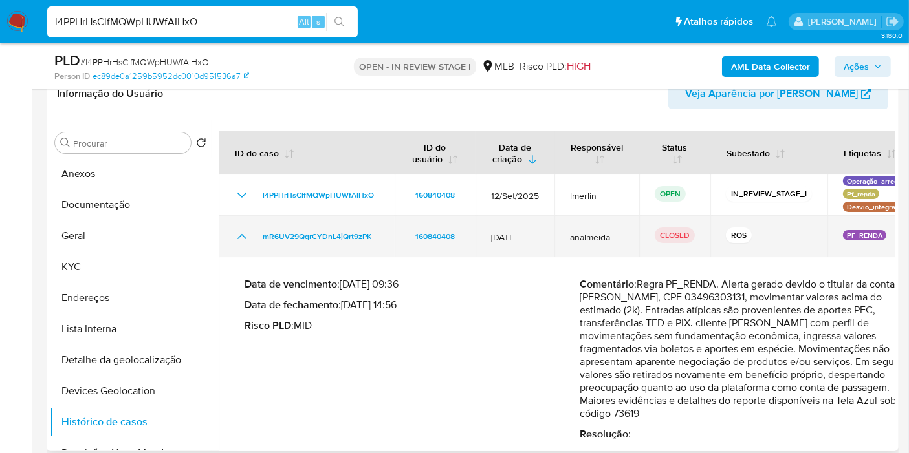
click at [235, 237] on icon "Mostrar/Ocultar" at bounding box center [242, 237] width 16 height 16
